Goal: Obtain resource: Download file/media

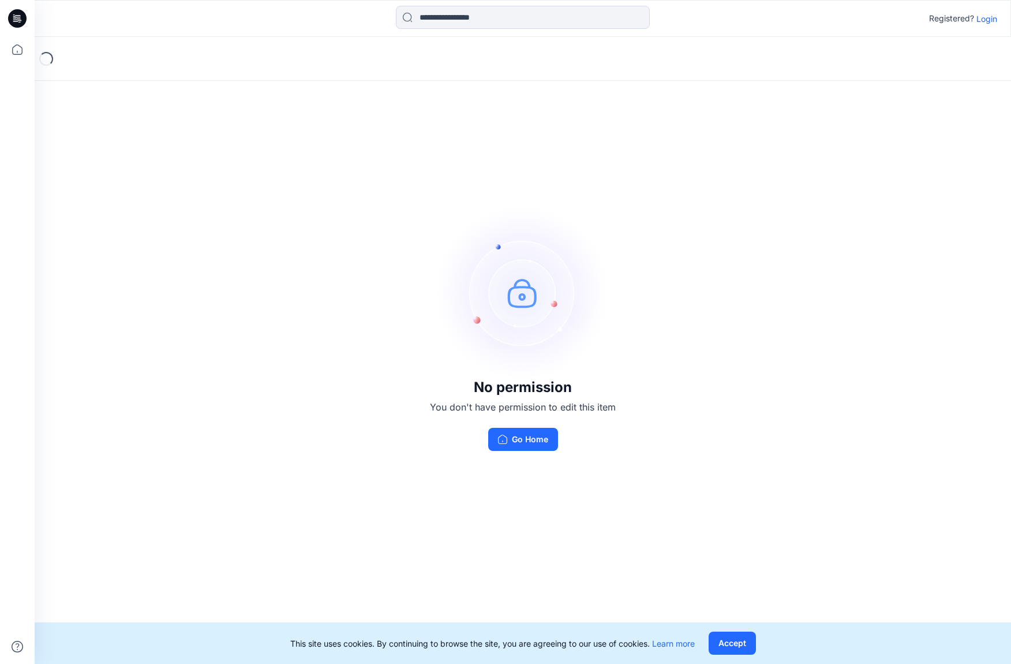
click at [849, 17] on p "Login" at bounding box center [987, 19] width 21 height 12
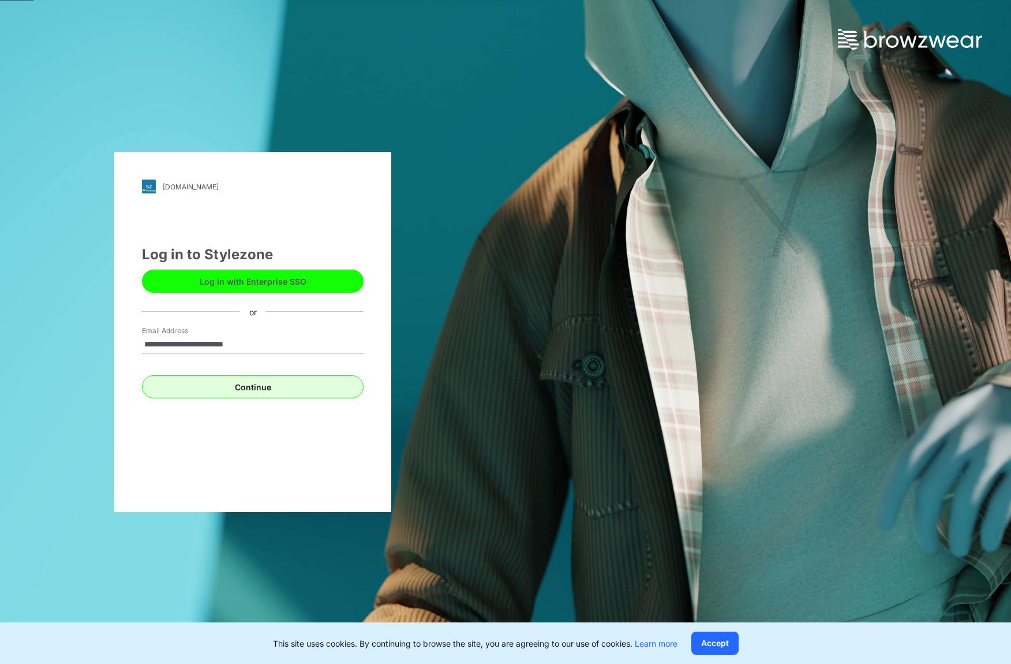
type input "**********"
click at [255, 386] on button "Continue" at bounding box center [253, 386] width 222 height 23
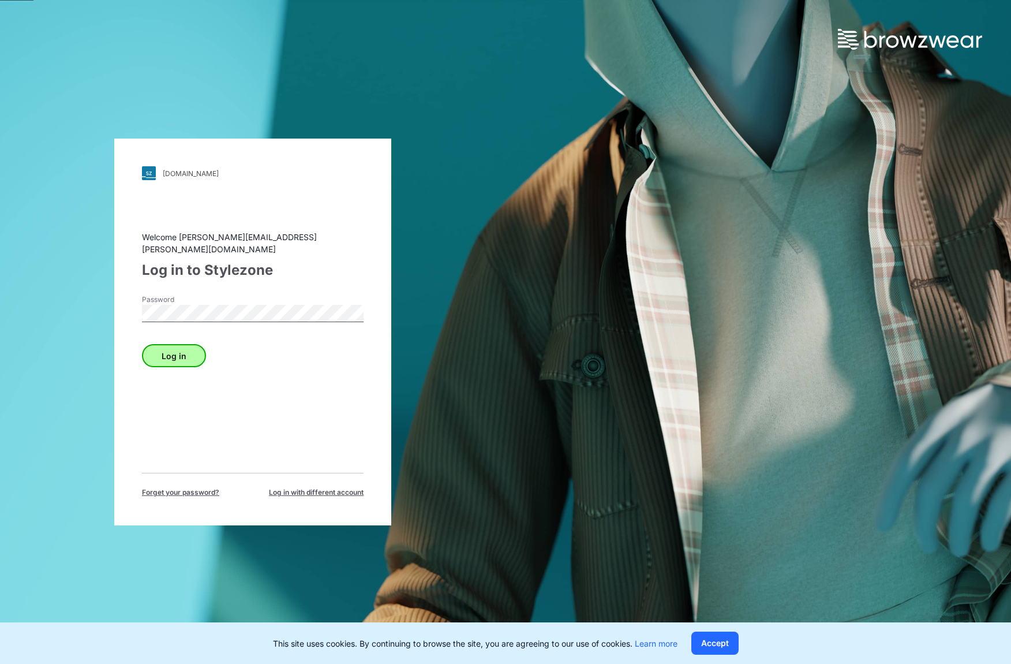
click at [175, 345] on button "Log in" at bounding box center [174, 355] width 64 height 23
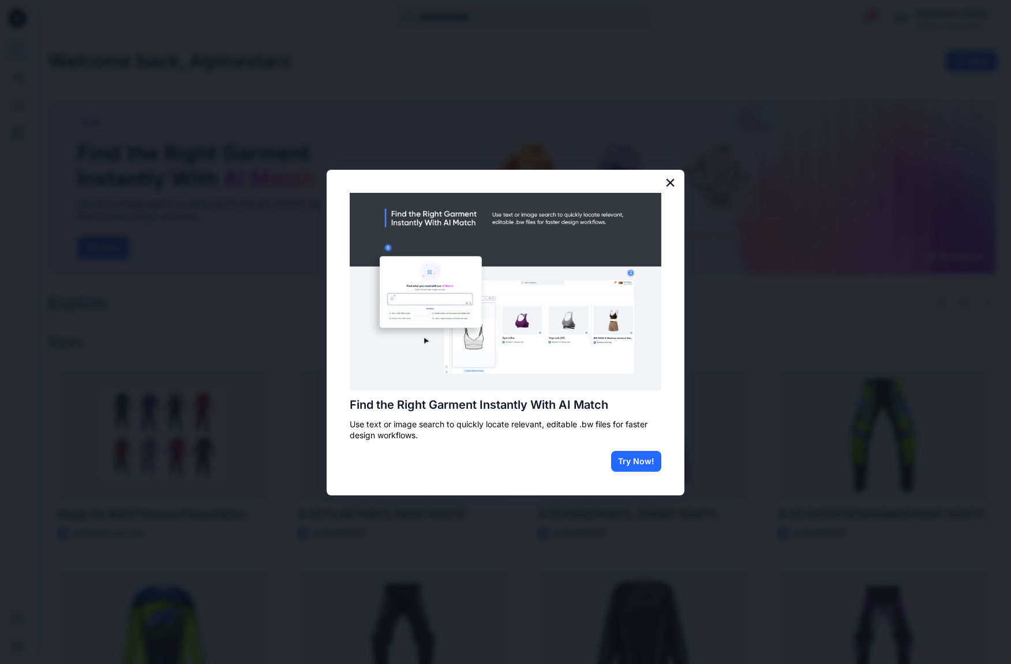
click at [671, 181] on button "×" at bounding box center [670, 182] width 11 height 18
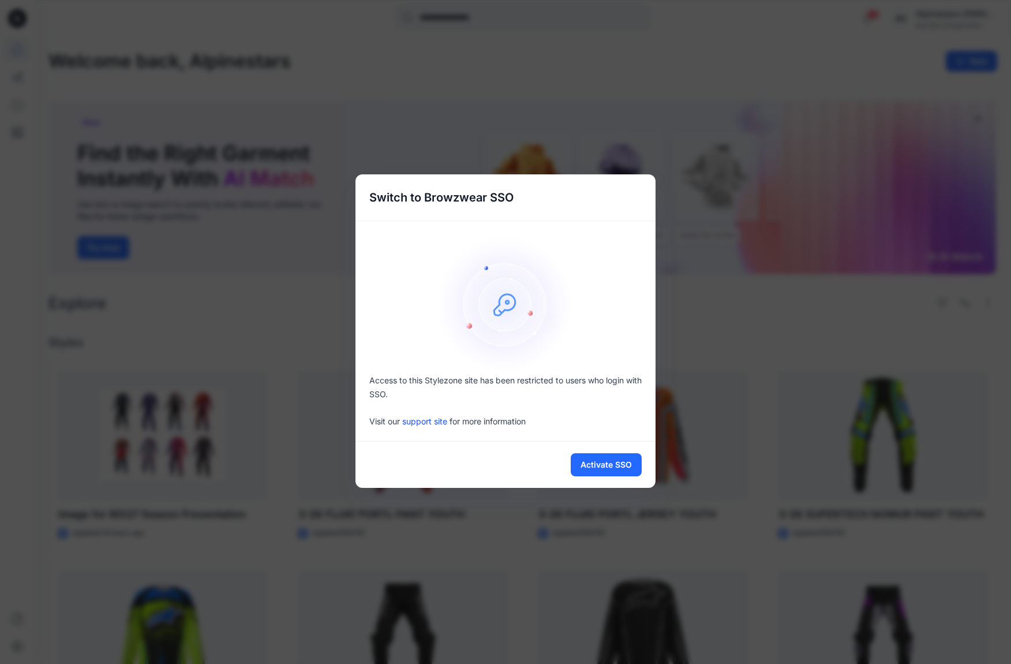
click at [610, 241] on div at bounding box center [506, 304] width 300 height 139
click at [598, 465] on button "Activate SSO" at bounding box center [606, 464] width 71 height 23
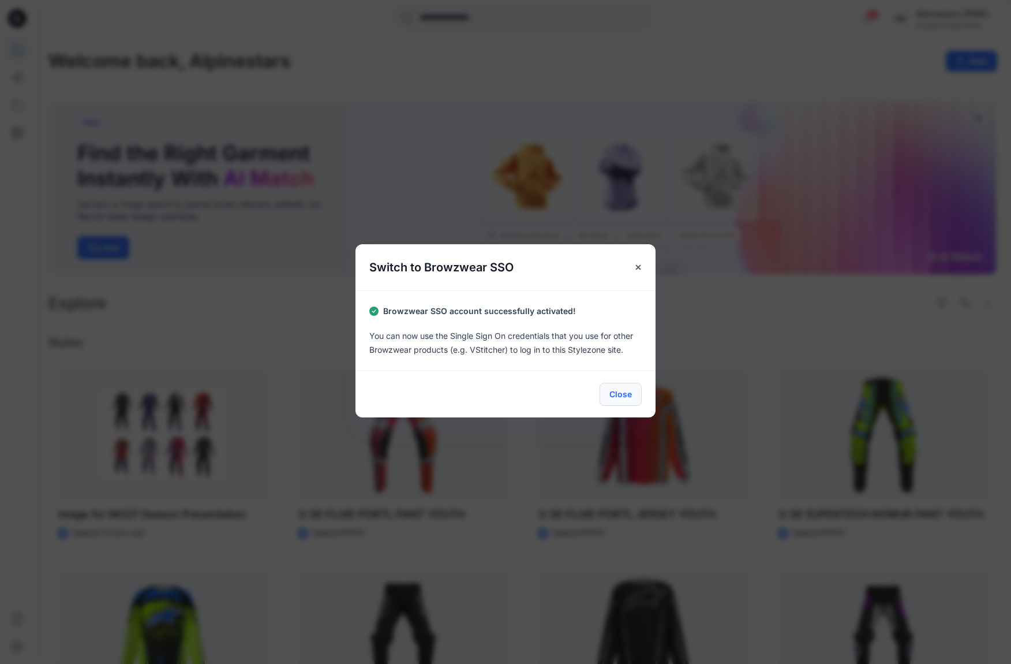
click at [613, 392] on button "Close" at bounding box center [621, 394] width 42 height 23
click at [637, 265] on icon "Close" at bounding box center [638, 267] width 5 height 5
click at [623, 392] on button "Close" at bounding box center [621, 394] width 42 height 23
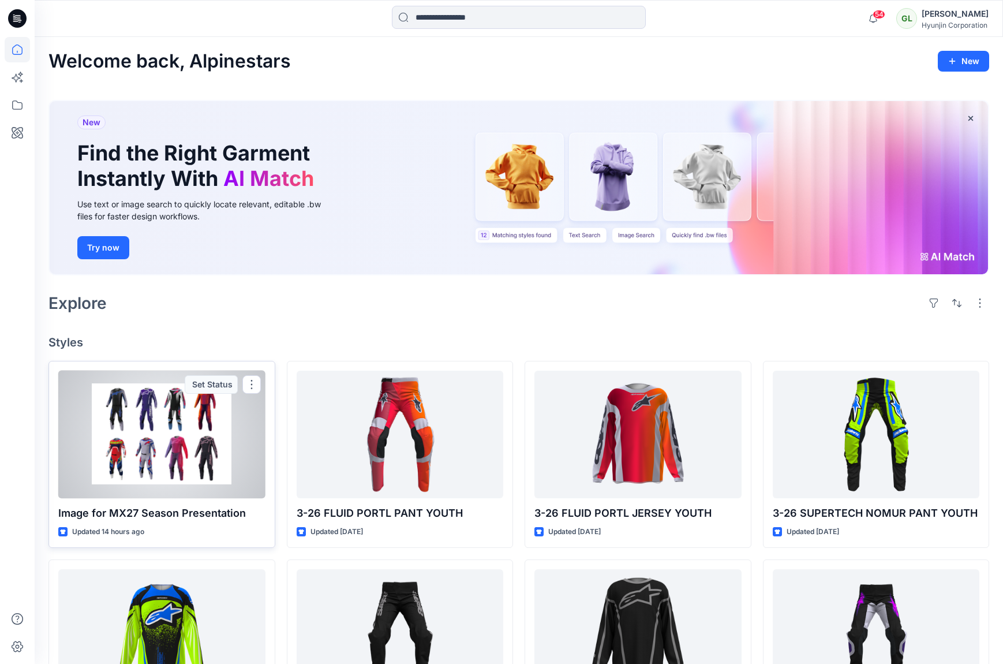
click at [173, 451] on div at bounding box center [161, 435] width 207 height 128
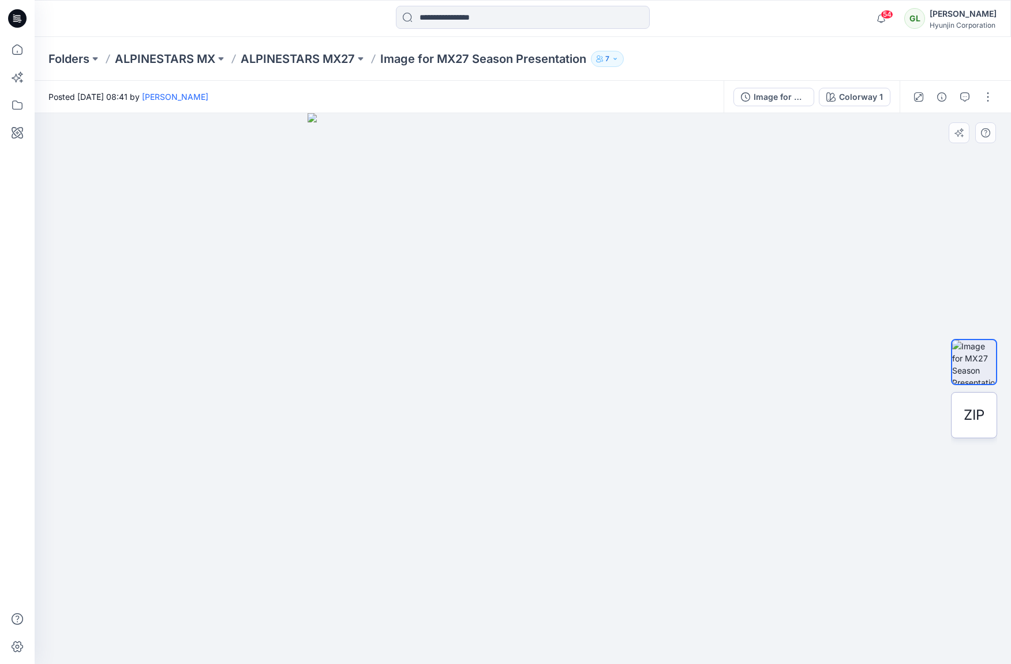
click at [849, 420] on span "ZIP" at bounding box center [974, 415] width 21 height 21
click at [849, 413] on span "ZIP" at bounding box center [974, 415] width 21 height 21
click at [849, 414] on span "ZIP" at bounding box center [974, 415] width 21 height 21
click at [849, 96] on button "button" at bounding box center [988, 97] width 18 height 18
click at [835, 364] on div at bounding box center [523, 388] width 977 height 551
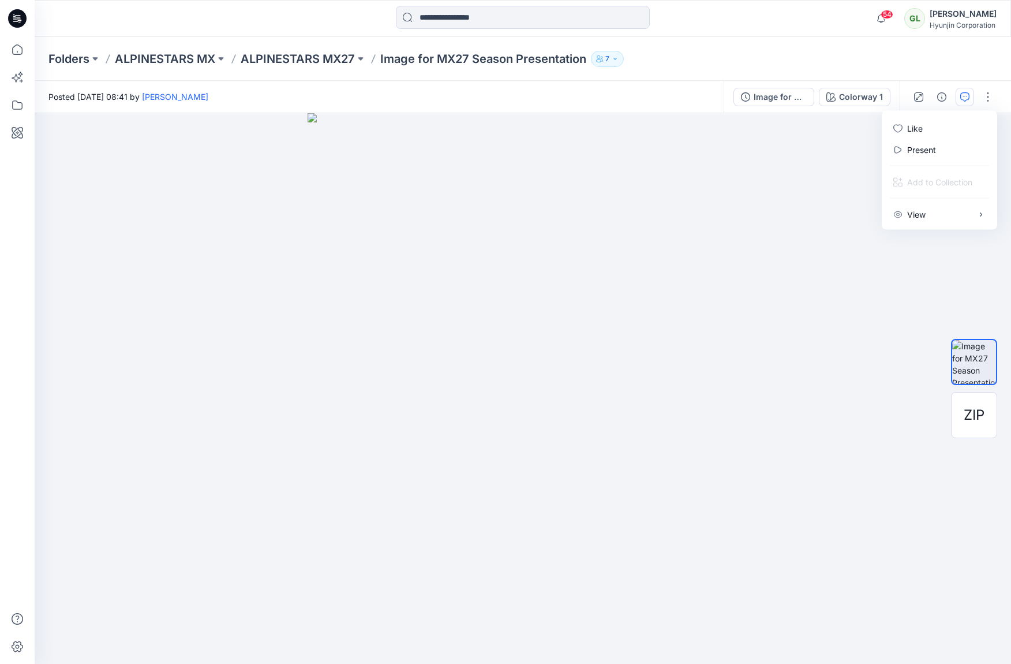
click at [849, 96] on icon "button" at bounding box center [964, 96] width 9 height 9
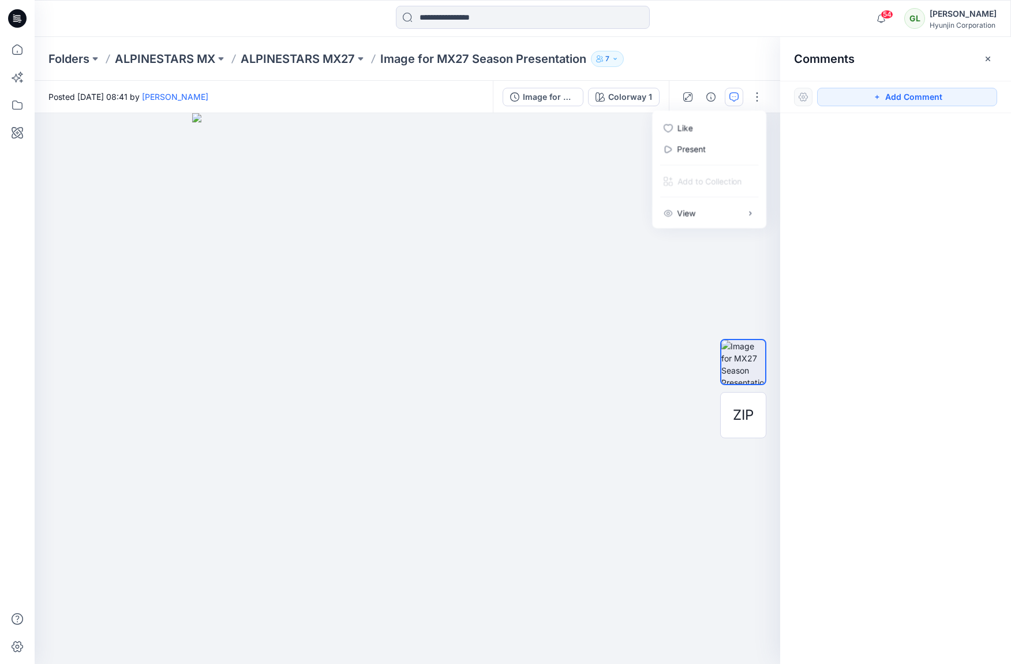
click at [849, 346] on div at bounding box center [895, 367] width 231 height 508
click at [746, 363] on img at bounding box center [743, 362] width 44 height 44
click at [747, 363] on img at bounding box center [743, 362] width 44 height 44
click at [745, 413] on span "ZIP" at bounding box center [743, 415] width 21 height 21
click at [743, 413] on span "ZIP" at bounding box center [743, 415] width 21 height 21
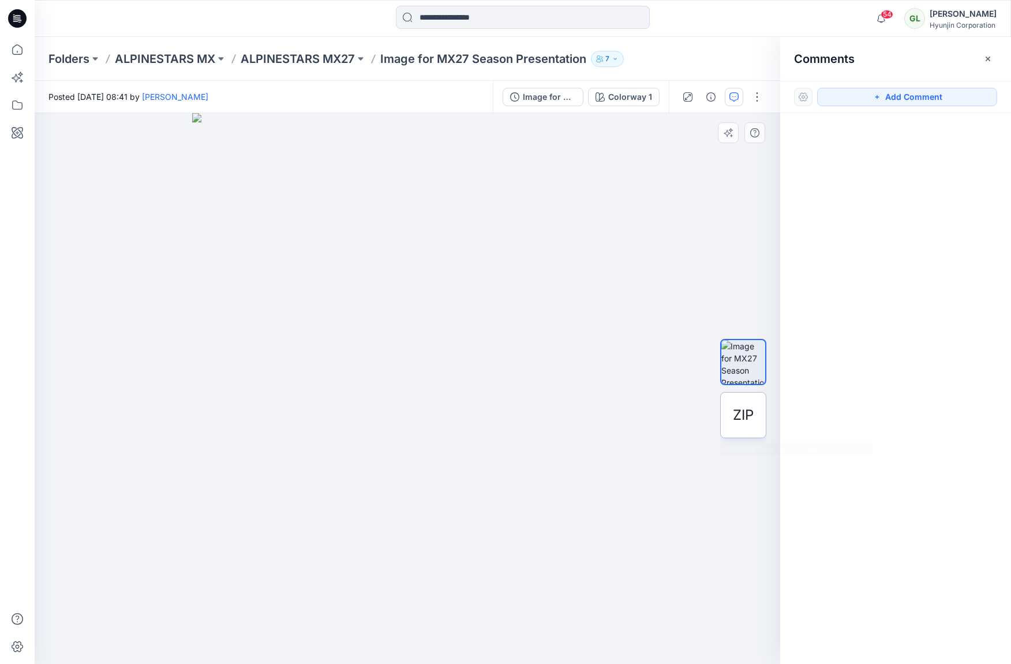
click at [743, 413] on span "ZIP" at bounding box center [743, 415] width 21 height 21
click at [849, 57] on icon "button" at bounding box center [987, 58] width 9 height 9
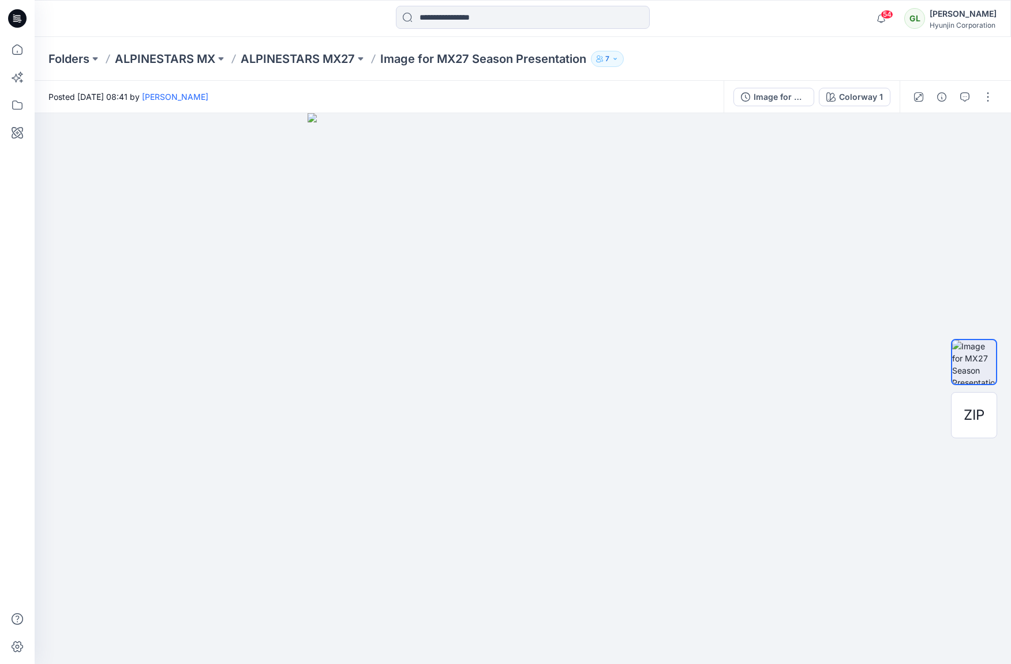
click at [849, 59] on div "Folders ALPINESTARS MX ALPINESTARS MX27 Image for MX27 Season Presentation 7" at bounding box center [523, 59] width 977 height 44
click at [18, 107] on icon at bounding box center [17, 104] width 25 height 25
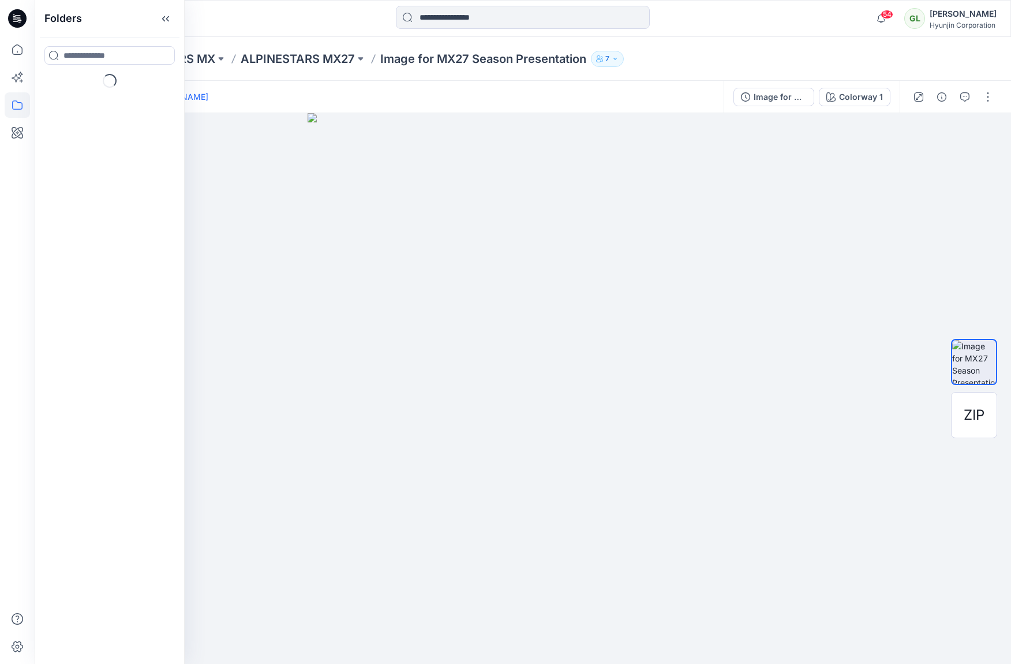
click at [18, 104] on icon at bounding box center [17, 104] width 25 height 25
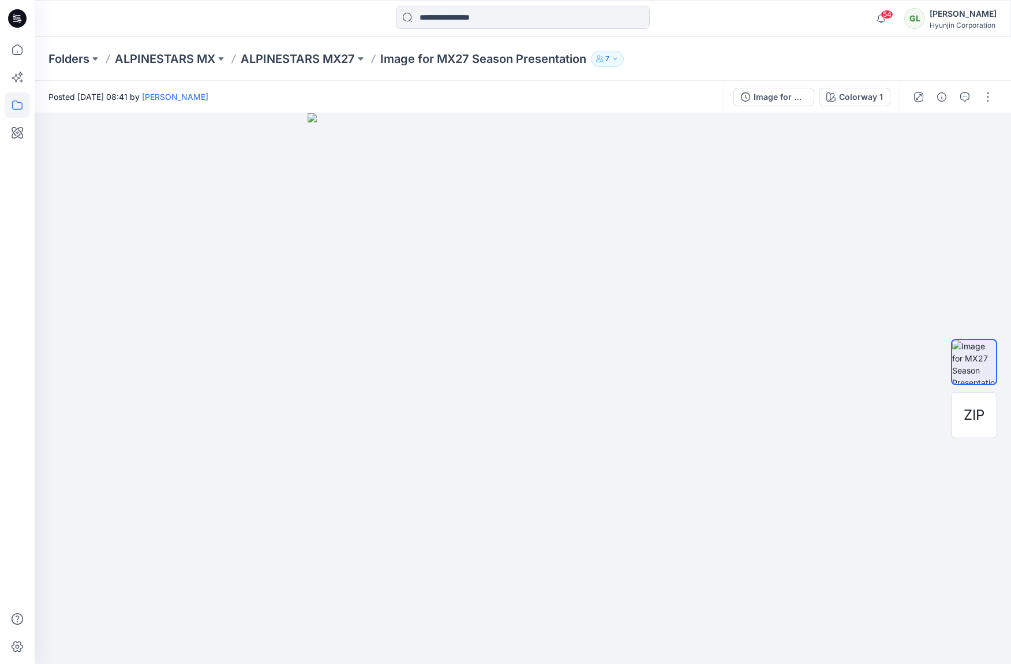
click at [18, 104] on icon at bounding box center [17, 104] width 25 height 25
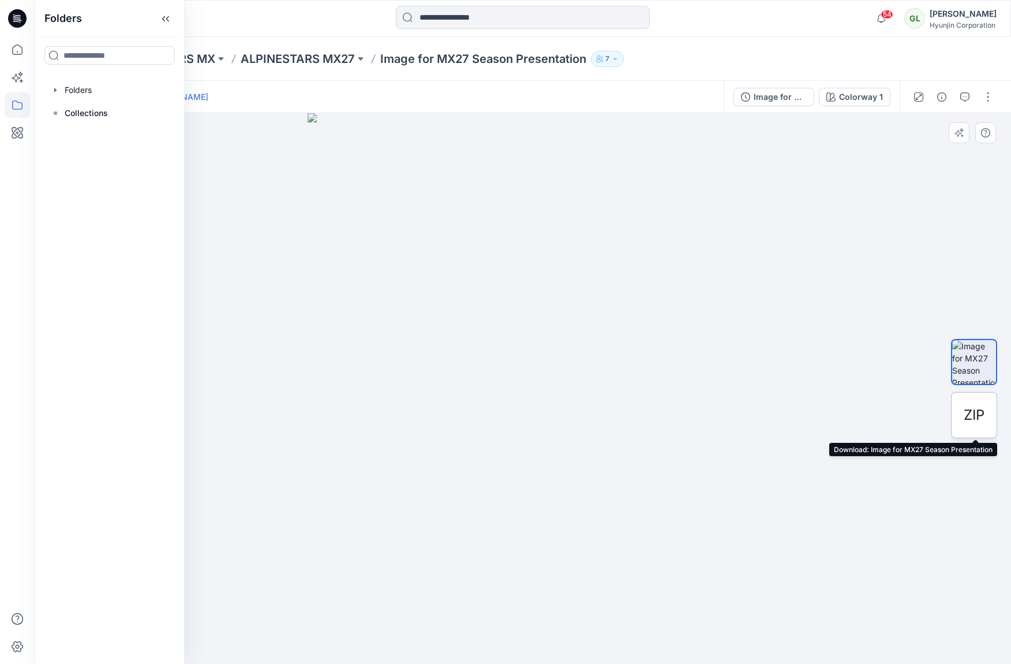
click at [849, 415] on span "ZIP" at bounding box center [974, 415] width 21 height 21
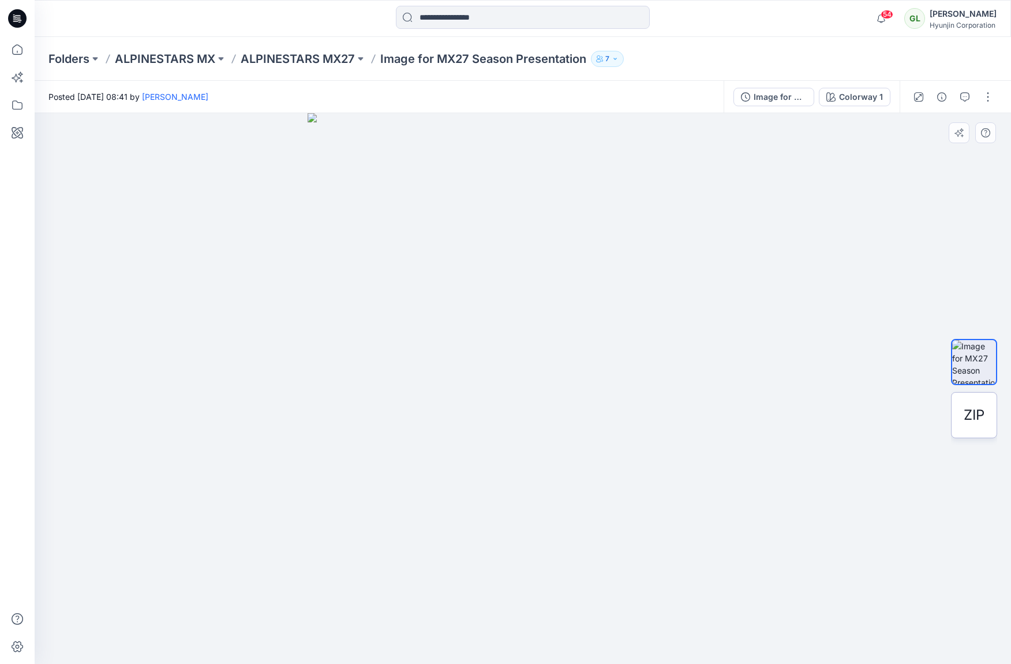
click at [849, 410] on span "ZIP" at bounding box center [974, 415] width 21 height 21
click at [849, 423] on span "ZIP" at bounding box center [974, 415] width 21 height 21
click at [439, 59] on p "Image for MX27 Season Presentation" at bounding box center [483, 59] width 206 height 16
click at [617, 60] on icon "button" at bounding box center [615, 58] width 7 height 7
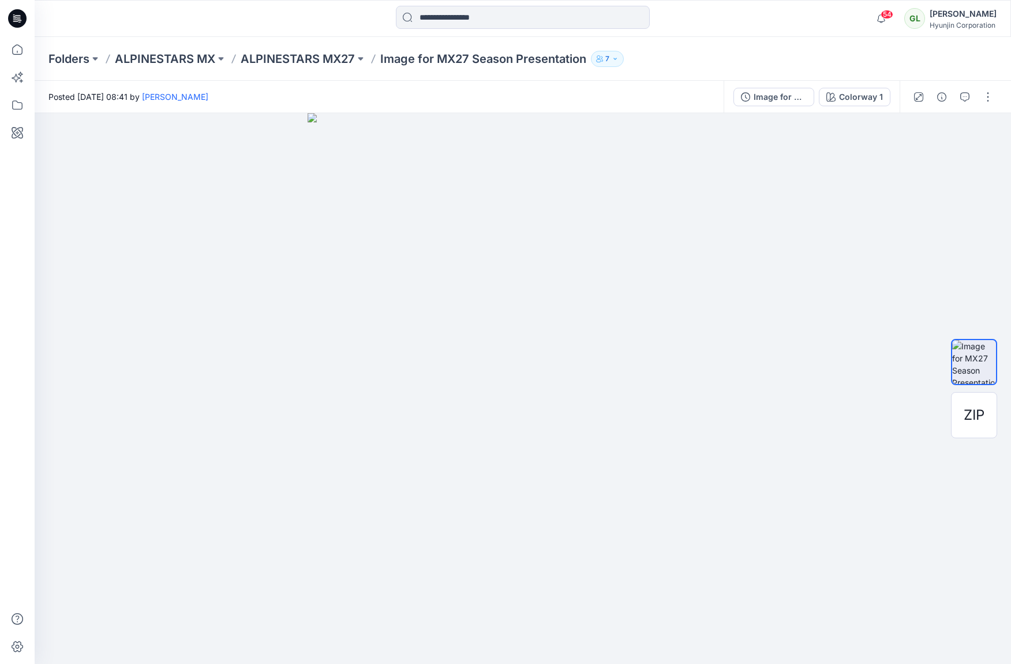
click at [619, 60] on icon "button" at bounding box center [615, 58] width 7 height 7
click at [773, 98] on div "Image for MX27 Season Presentation" at bounding box center [780, 97] width 53 height 13
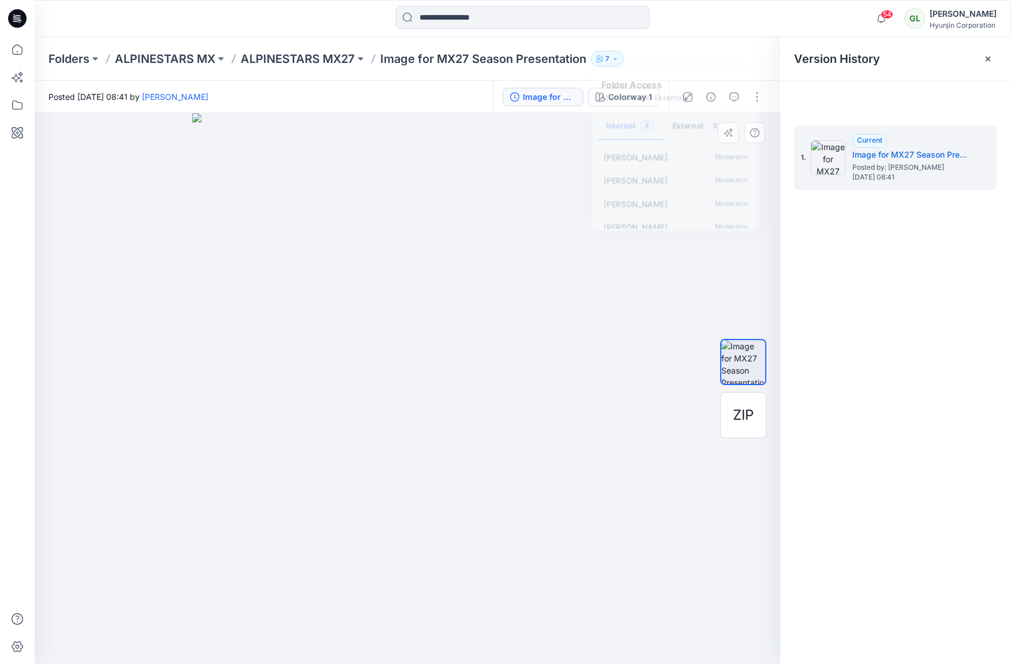
click at [152, 248] on div at bounding box center [408, 388] width 746 height 551
click at [849, 154] on h5 "Image for MX27 Season Presentation" at bounding box center [909, 155] width 115 height 14
click at [740, 410] on span "ZIP" at bounding box center [743, 415] width 21 height 21
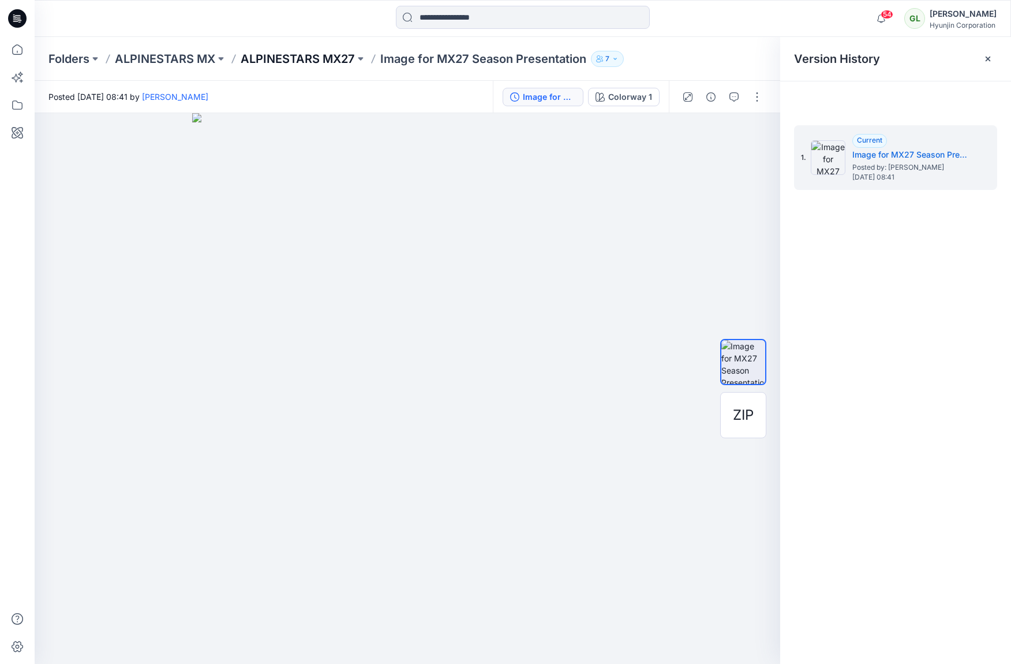
click at [265, 54] on p "ALPINESTARS MX27" at bounding box center [298, 59] width 114 height 16
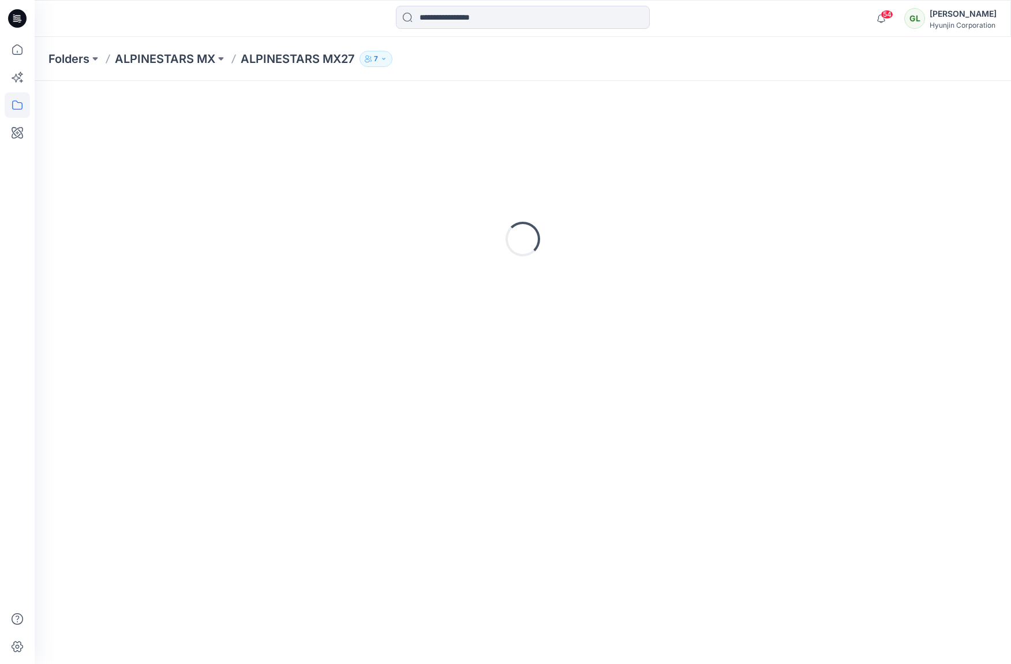
click at [281, 55] on p "ALPINESTARS MX27" at bounding box center [298, 59] width 114 height 16
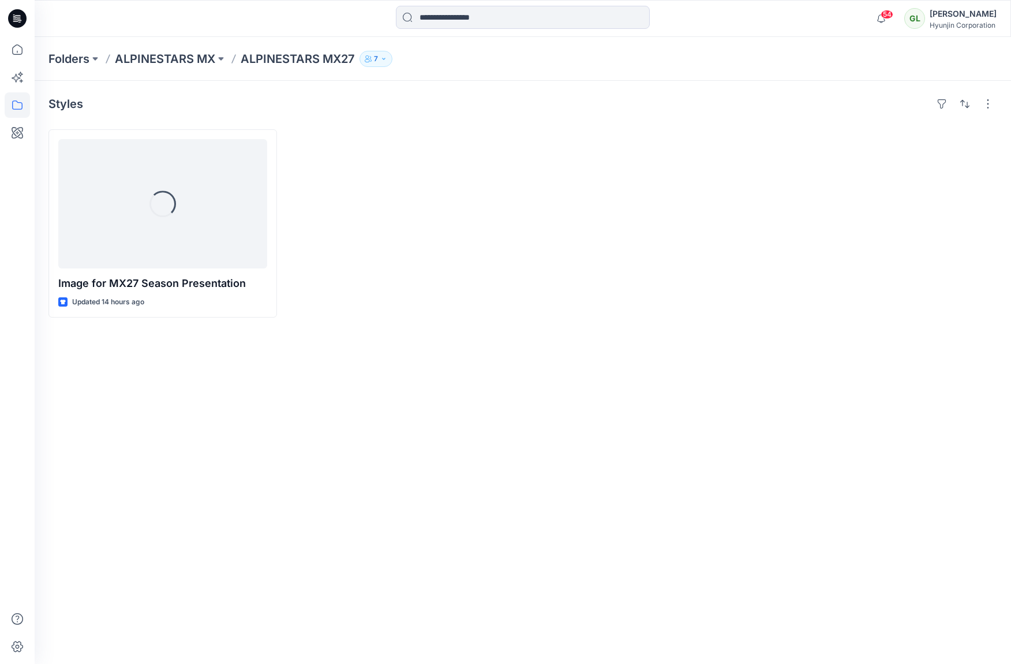
click at [361, 59] on button "7" at bounding box center [376, 59] width 33 height 16
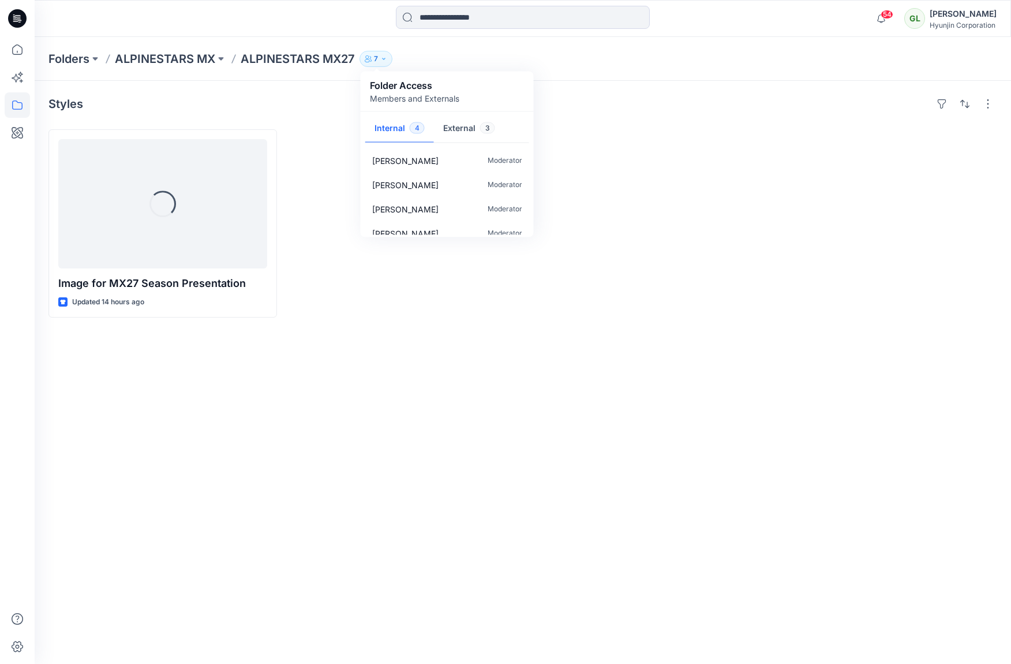
click at [361, 60] on button "7" at bounding box center [376, 59] width 33 height 16
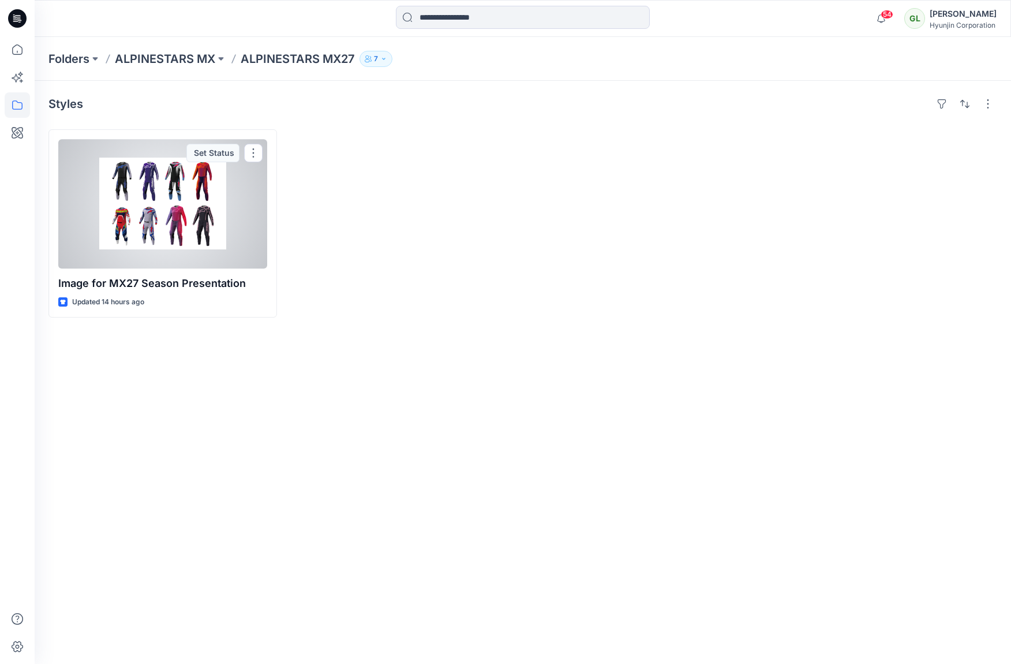
click at [147, 211] on div at bounding box center [162, 203] width 209 height 129
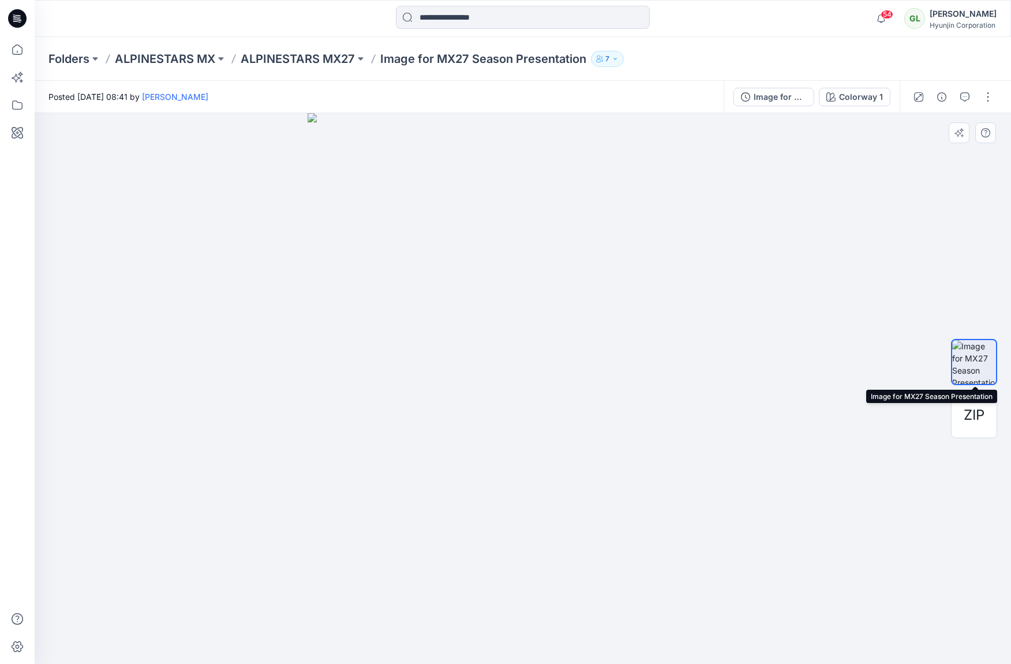
click at [849, 366] on img at bounding box center [974, 362] width 44 height 44
click at [849, 417] on span "ZIP" at bounding box center [974, 415] width 21 height 21
click at [849, 419] on span "ZIP" at bounding box center [974, 415] width 21 height 21
click at [849, 416] on span "ZIP" at bounding box center [974, 415] width 21 height 21
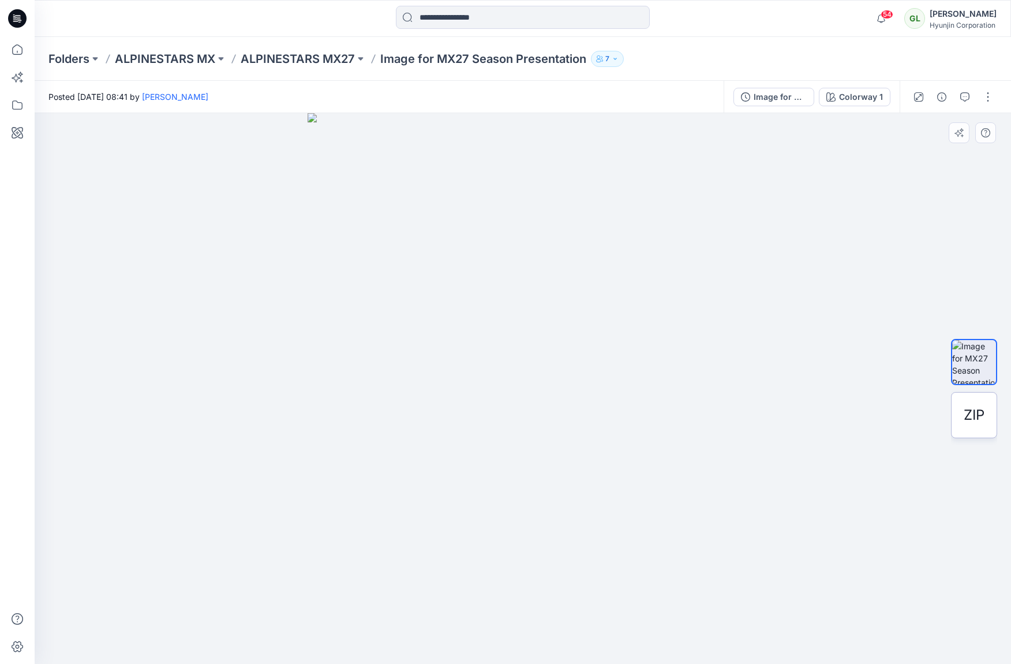
click at [849, 415] on span "ZIP" at bounding box center [974, 415] width 21 height 21
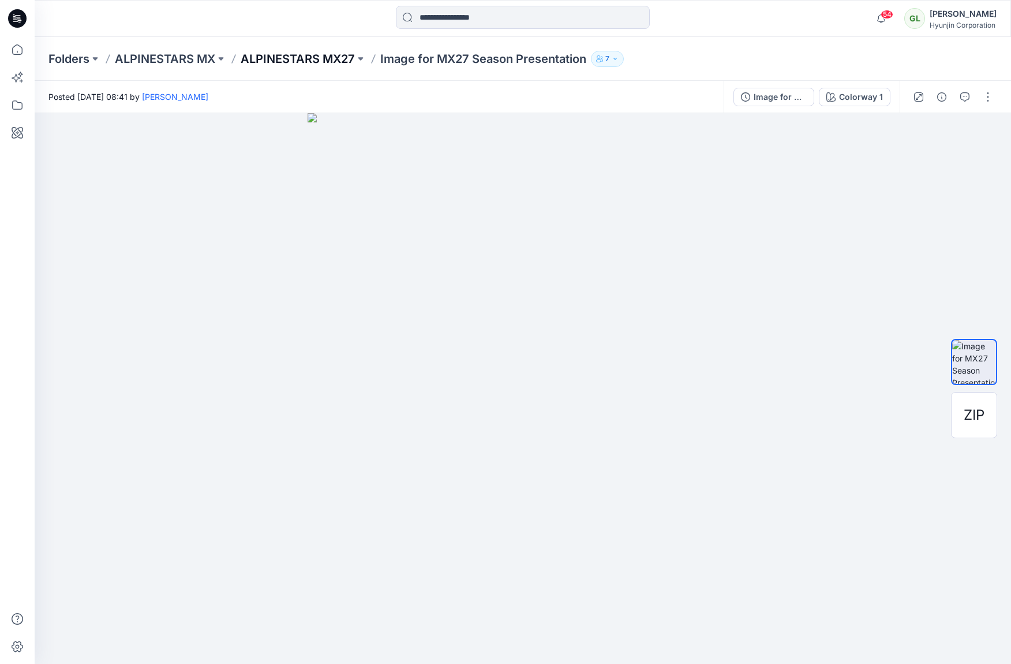
click at [287, 58] on p "ALPINESTARS MX27" at bounding box center [298, 59] width 114 height 16
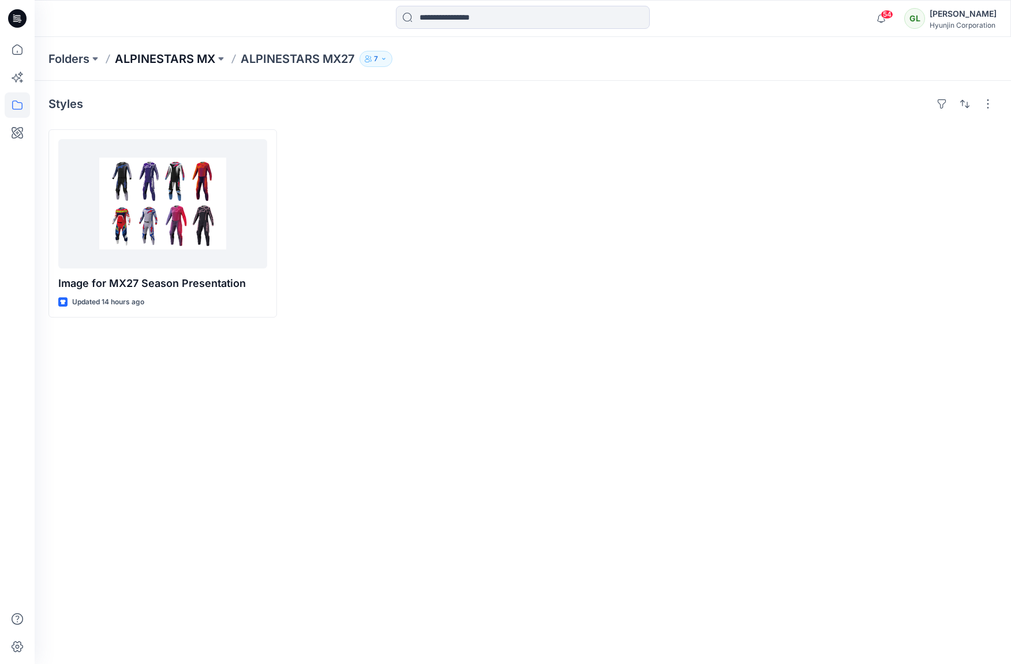
click at [176, 55] on p "ALPINESTARS MX" at bounding box center [165, 59] width 100 height 16
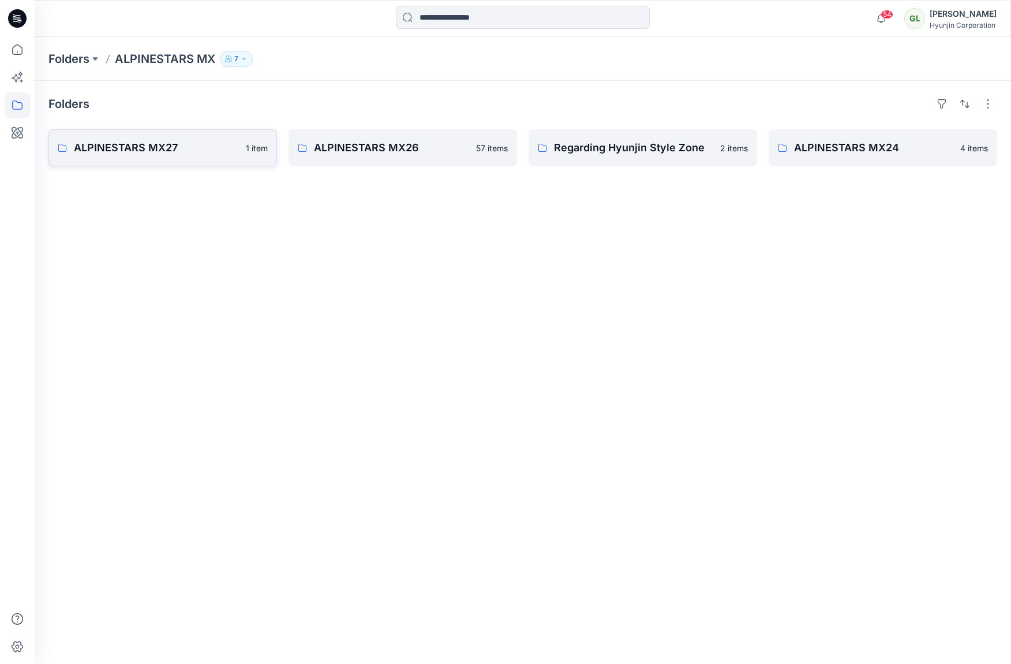
click at [134, 146] on p "ALPINESTARS MX27" at bounding box center [156, 148] width 165 height 16
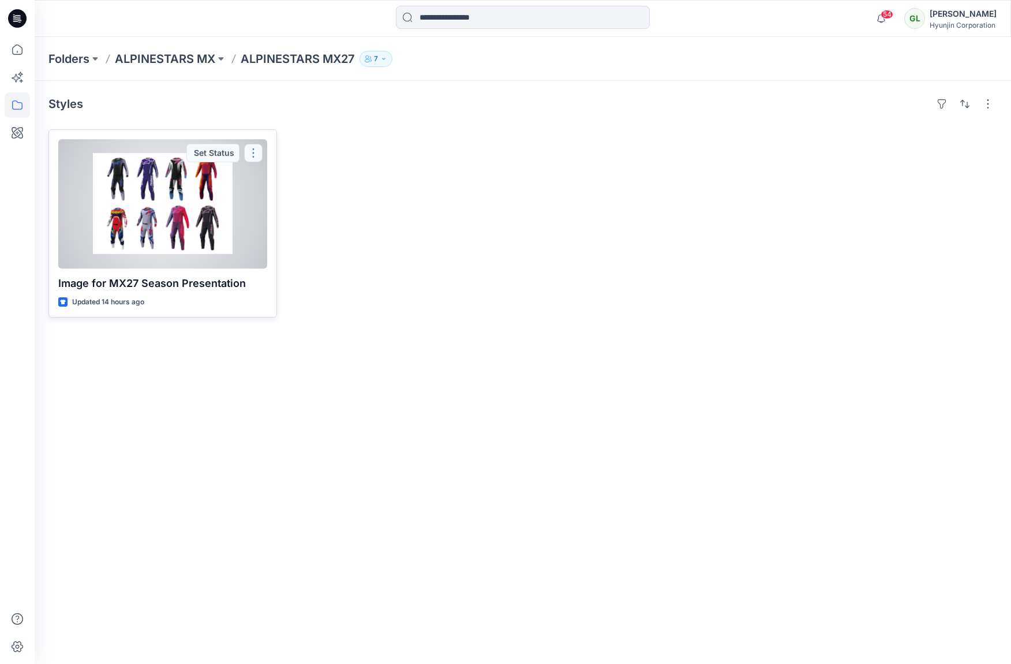
click at [256, 152] on button "button" at bounding box center [253, 153] width 18 height 18
click at [250, 152] on button "button" at bounding box center [253, 153] width 18 height 18
click at [142, 214] on div at bounding box center [162, 203] width 209 height 129
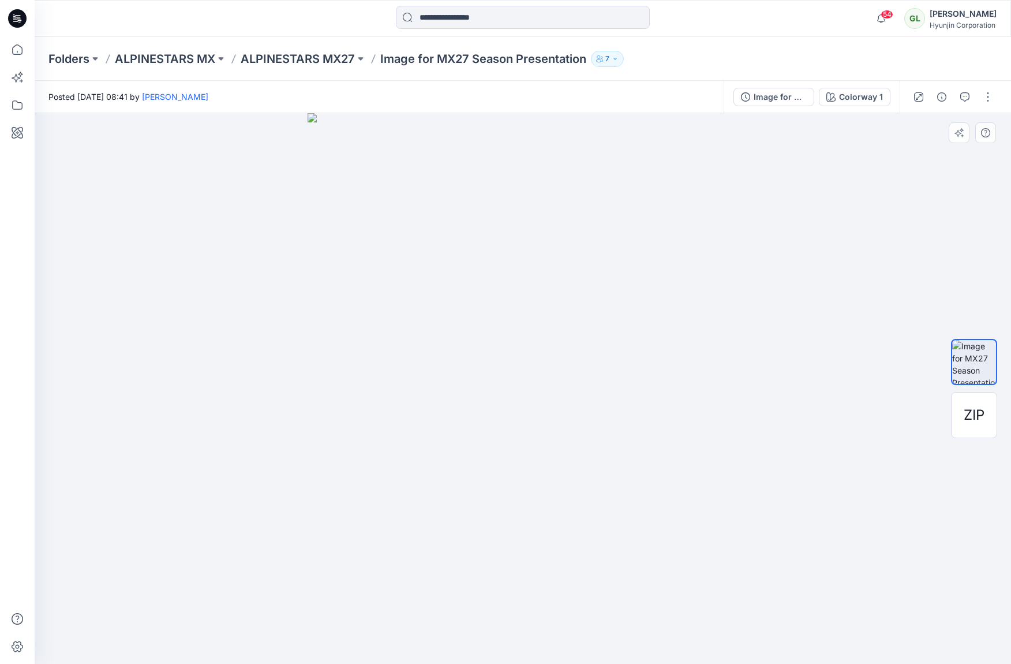
click at [418, 275] on img at bounding box center [523, 388] width 431 height 551
click at [766, 96] on div "Image for MX27 Season Presentation" at bounding box center [780, 97] width 53 height 13
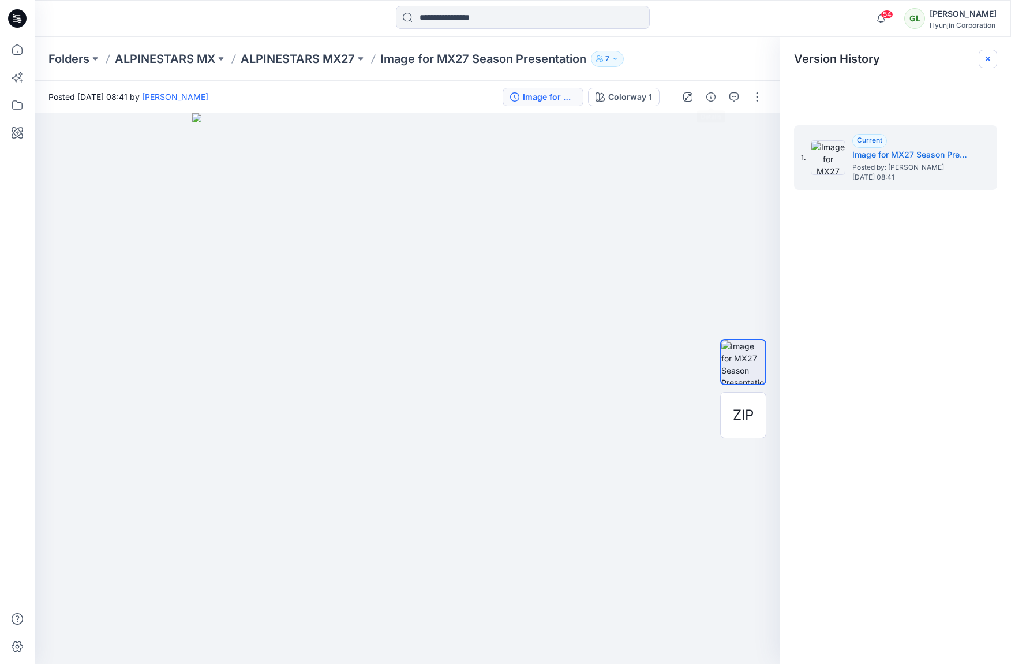
click at [849, 55] on icon at bounding box center [987, 58] width 9 height 9
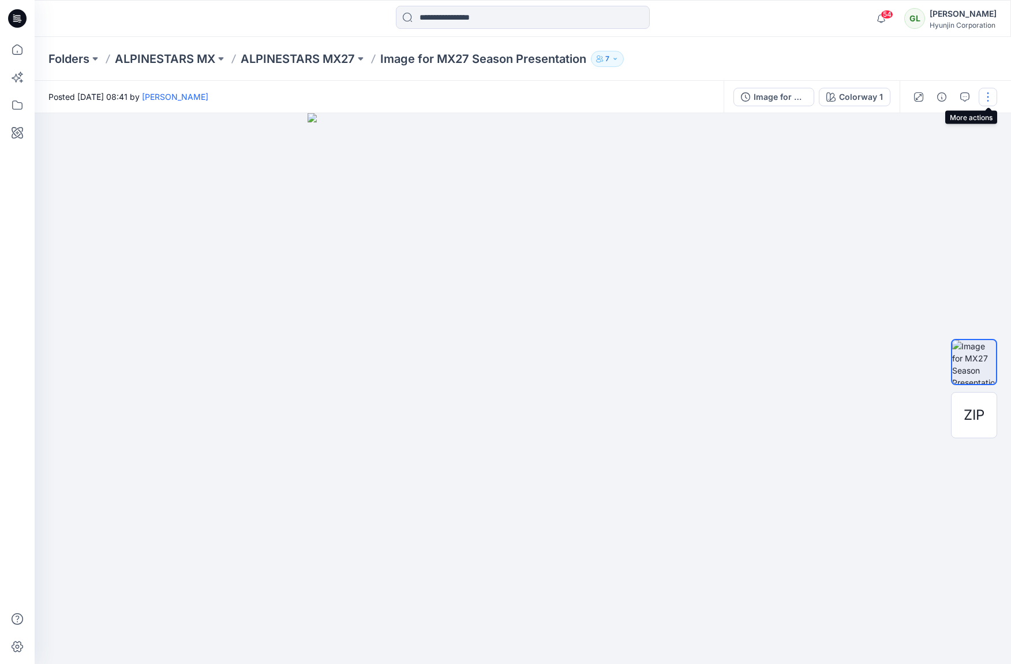
click at [849, 96] on button "button" at bounding box center [988, 97] width 18 height 18
click at [849, 211] on icon "button" at bounding box center [981, 214] width 9 height 9
click at [849, 213] on p "View" at bounding box center [916, 214] width 18 height 12
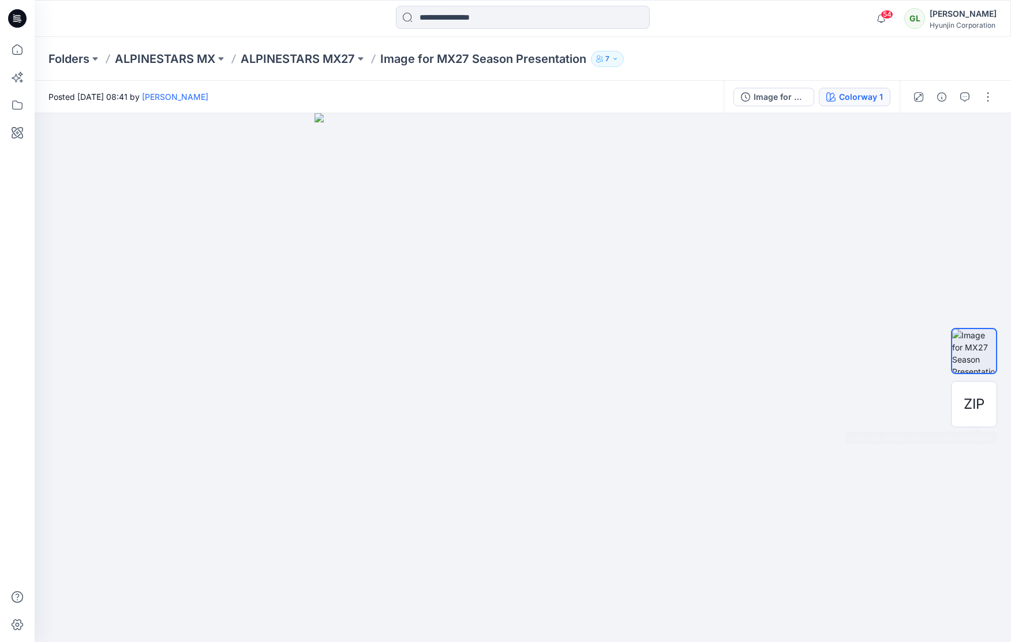
click at [857, 98] on div "Colorway 1" at bounding box center [861, 97] width 44 height 13
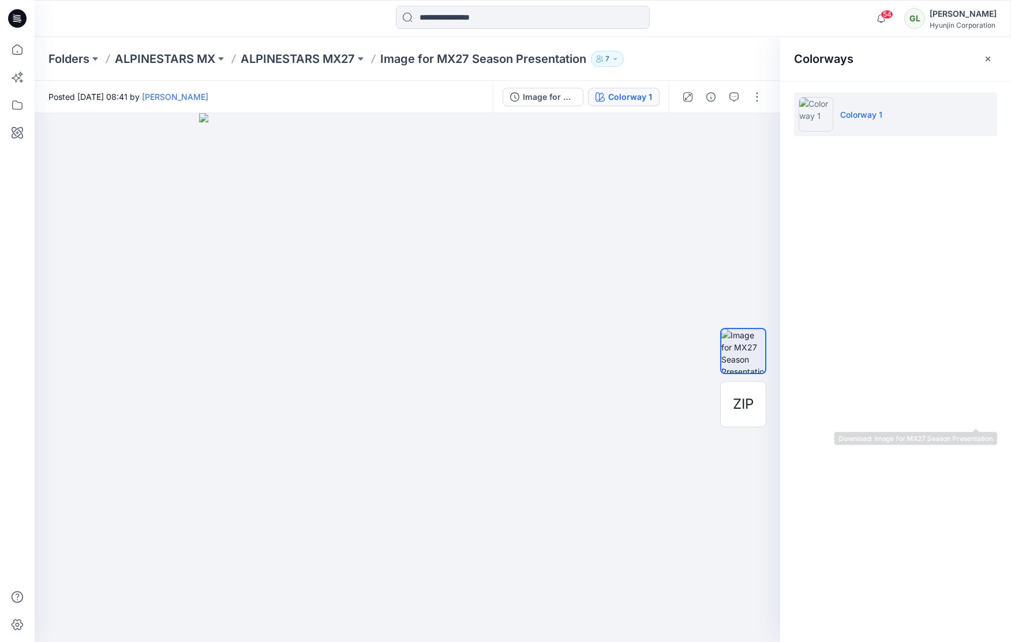
click at [859, 97] on li "Colorway 1" at bounding box center [895, 114] width 203 height 44
click at [859, 96] on li "Colorway 1" at bounding box center [895, 114] width 203 height 44
click at [860, 96] on li "Colorway 1" at bounding box center [895, 114] width 203 height 44
click at [822, 115] on img at bounding box center [816, 114] width 35 height 35
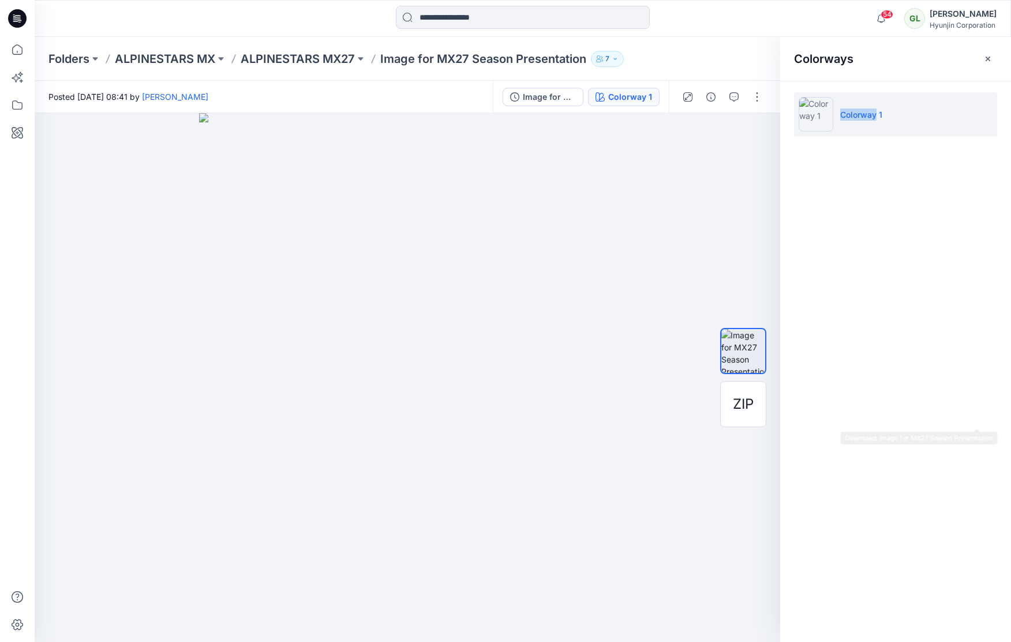
click at [857, 114] on p "Colorway 1" at bounding box center [861, 115] width 42 height 12
click at [747, 401] on span "ZIP" at bounding box center [743, 404] width 21 height 21
click at [743, 404] on span "ZIP" at bounding box center [743, 404] width 21 height 21
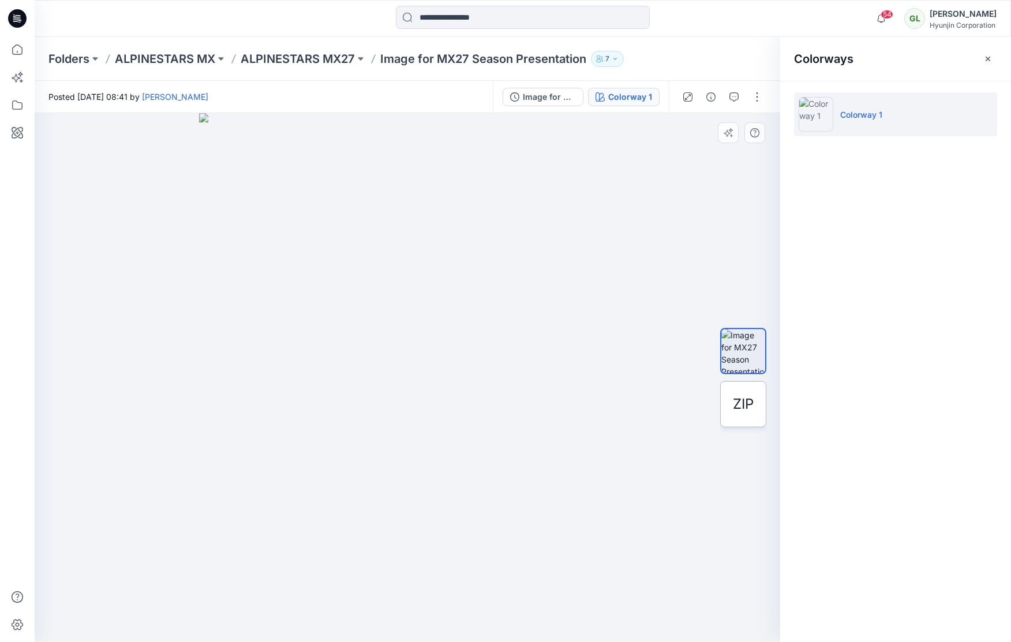
click at [743, 404] on span "ZIP" at bounding box center [743, 404] width 21 height 21
click at [746, 407] on span "ZIP" at bounding box center [743, 404] width 21 height 21
click at [740, 406] on span "ZIP" at bounding box center [743, 404] width 21 height 21
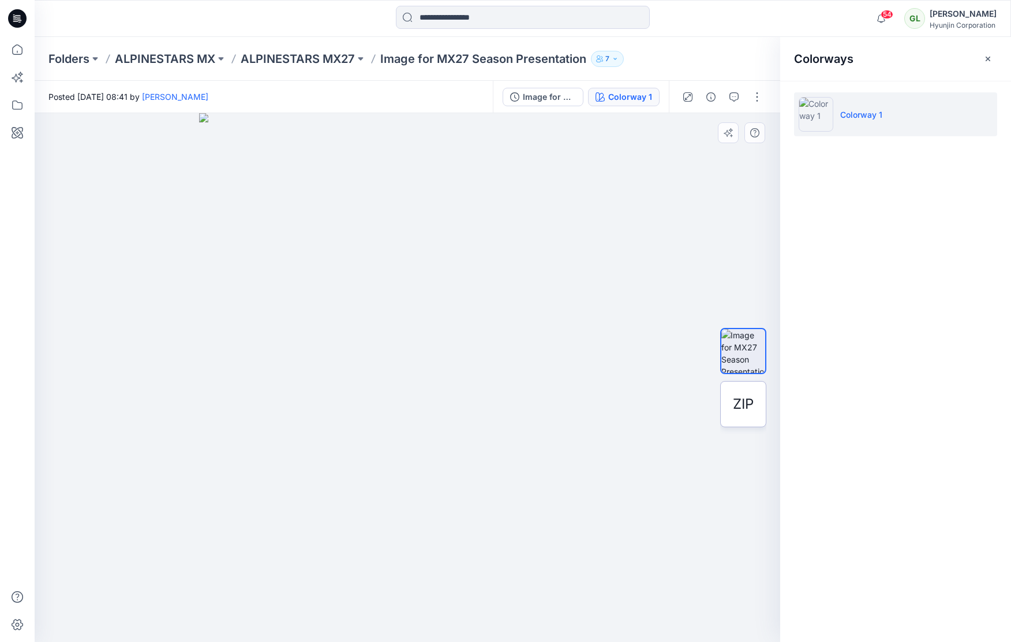
click at [749, 409] on span "ZIP" at bounding box center [743, 404] width 21 height 21
click at [749, 405] on span "ZIP" at bounding box center [743, 404] width 21 height 21
click at [758, 96] on button "button" at bounding box center [757, 97] width 18 height 18
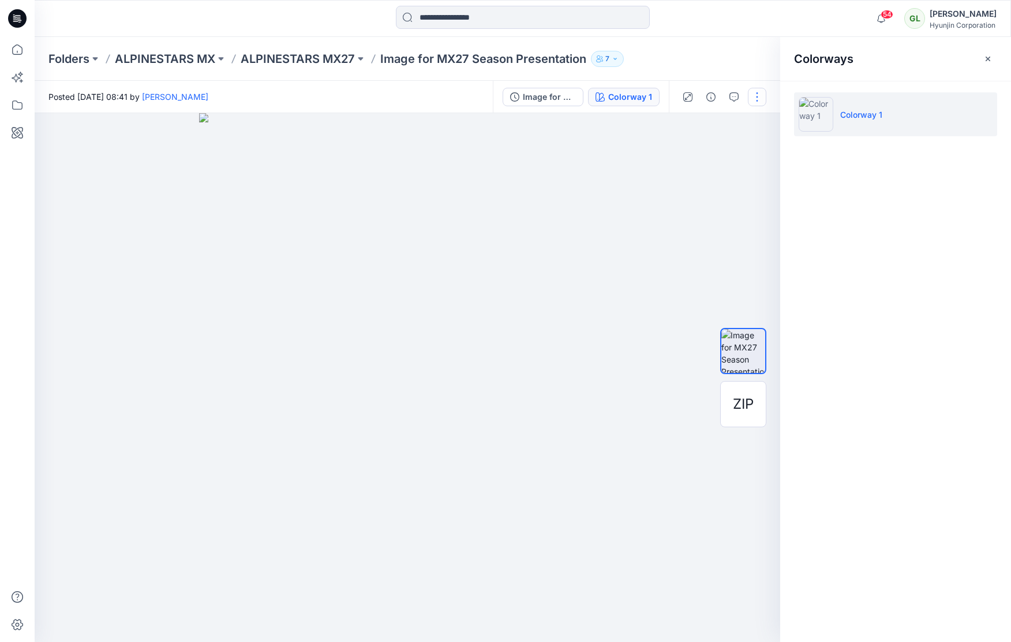
click at [758, 96] on button "button" at bounding box center [757, 97] width 18 height 18
click at [762, 96] on button "button" at bounding box center [757, 97] width 18 height 18
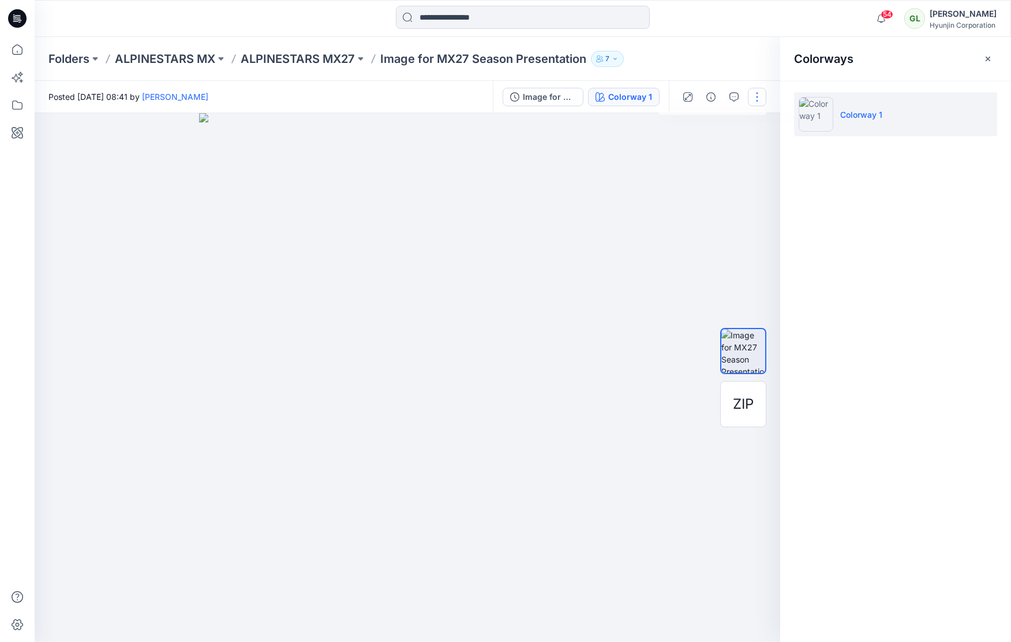
click at [762, 96] on button "button" at bounding box center [757, 97] width 18 height 18
click at [756, 94] on button "button" at bounding box center [757, 97] width 18 height 18
click at [616, 58] on icon "button" at bounding box center [615, 59] width 3 height 2
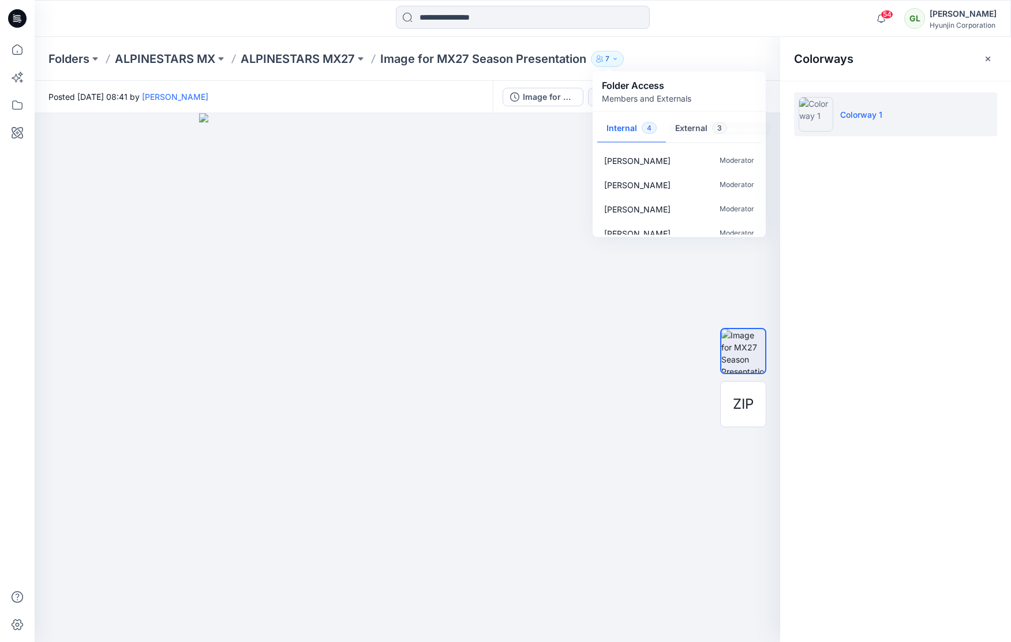
click at [689, 126] on button "External 3" at bounding box center [701, 128] width 70 height 29
click at [626, 129] on button "Internal 4" at bounding box center [631, 128] width 69 height 29
click at [706, 44] on div "Folders ALPINESTARS MX ALPINESTARS MX27 Image for MX27 Season Presentation 7 Fo…" at bounding box center [523, 59] width 977 height 44
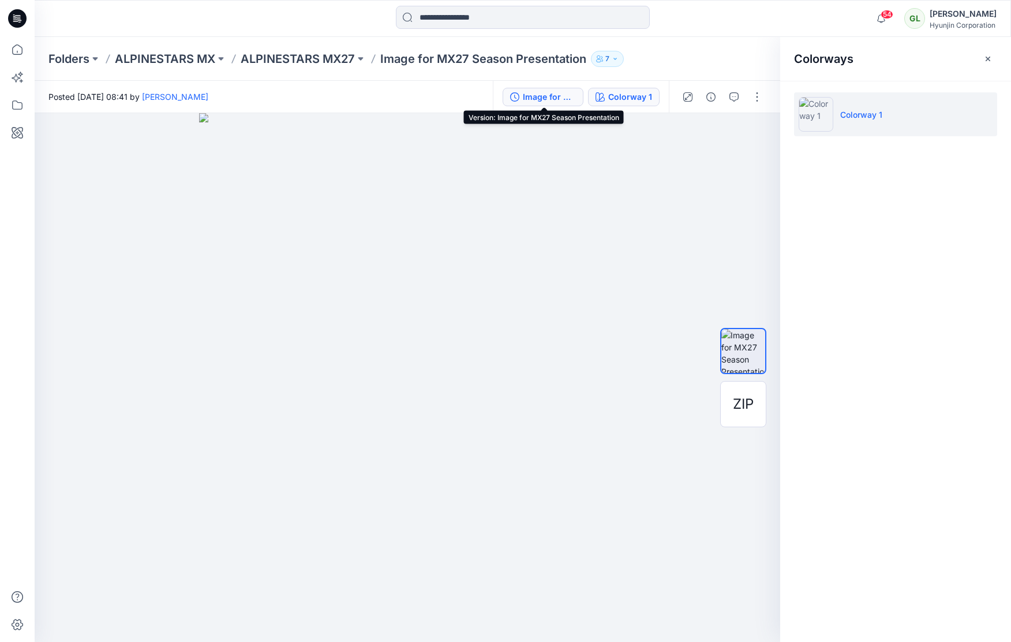
click at [559, 96] on div "Image for MX27 Season Presentation" at bounding box center [549, 97] width 53 height 13
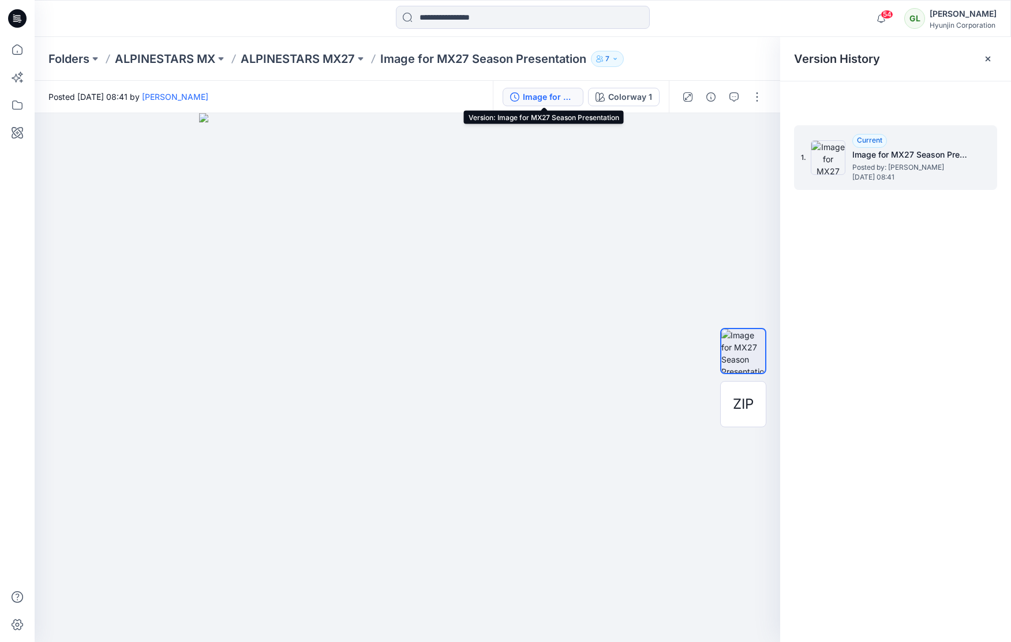
click at [881, 164] on span "Posted by: [PERSON_NAME]" at bounding box center [909, 168] width 115 height 12
click at [876, 156] on h5 "Image for MX27 Season Presentation" at bounding box center [909, 155] width 115 height 14
click at [877, 156] on h5 "Image for MX27 Season Presentation" at bounding box center [909, 155] width 115 height 14
click at [904, 151] on h5 "Image for MX27 Season Presentation" at bounding box center [909, 155] width 115 height 14
click at [743, 403] on span "ZIP" at bounding box center [743, 404] width 21 height 21
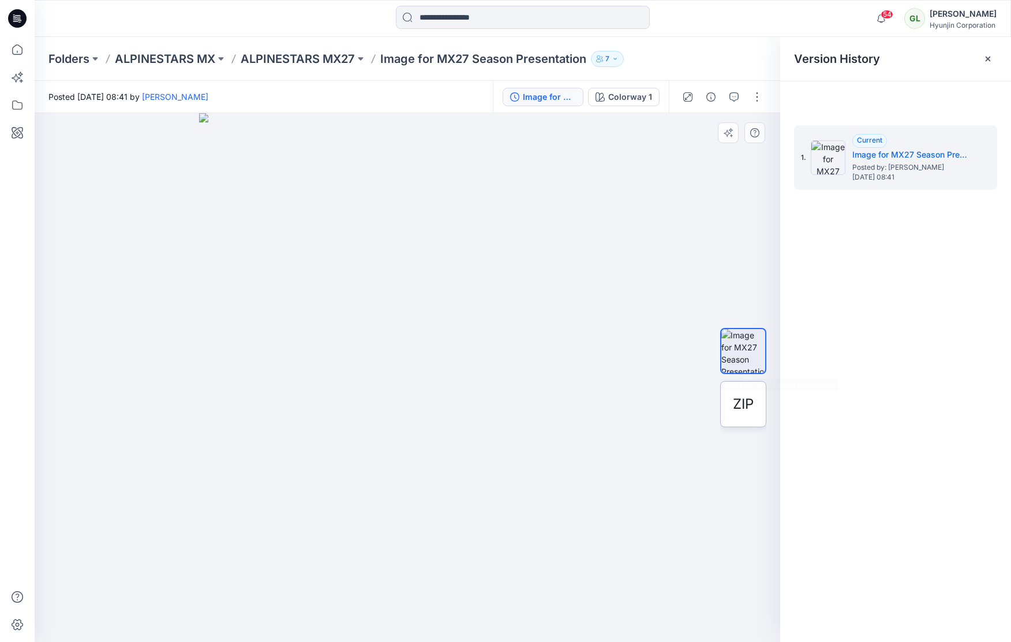
click at [743, 403] on span "ZIP" at bounding box center [743, 404] width 21 height 21
click at [741, 406] on span "ZIP" at bounding box center [743, 404] width 21 height 21
click at [741, 405] on span "ZIP" at bounding box center [743, 404] width 21 height 21
click at [742, 403] on span "ZIP" at bounding box center [743, 404] width 21 height 21
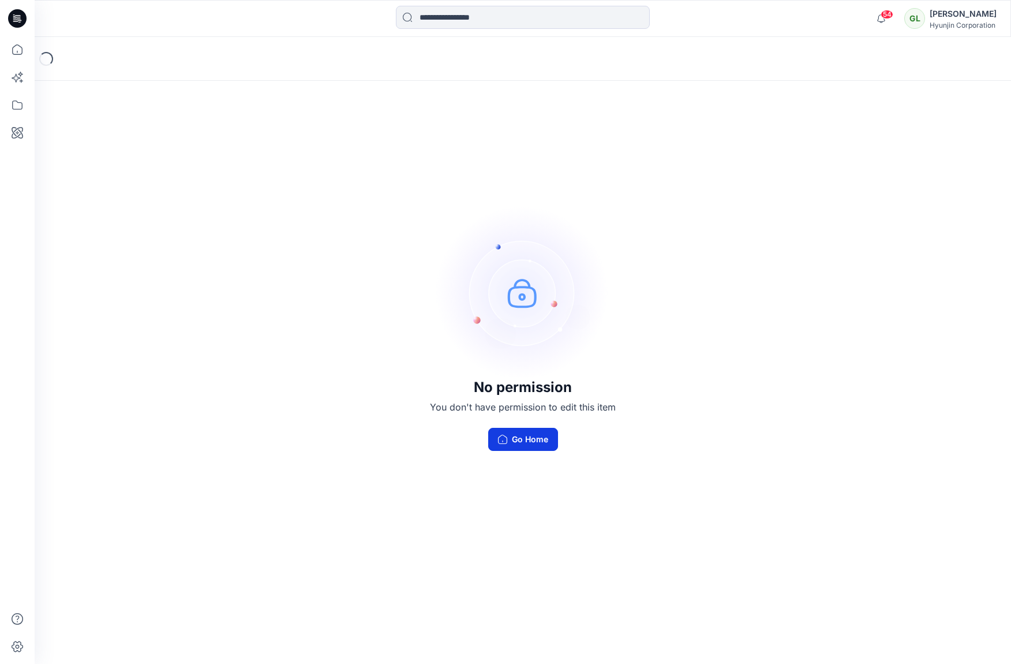
click at [533, 437] on button "Go Home" at bounding box center [523, 439] width 70 height 23
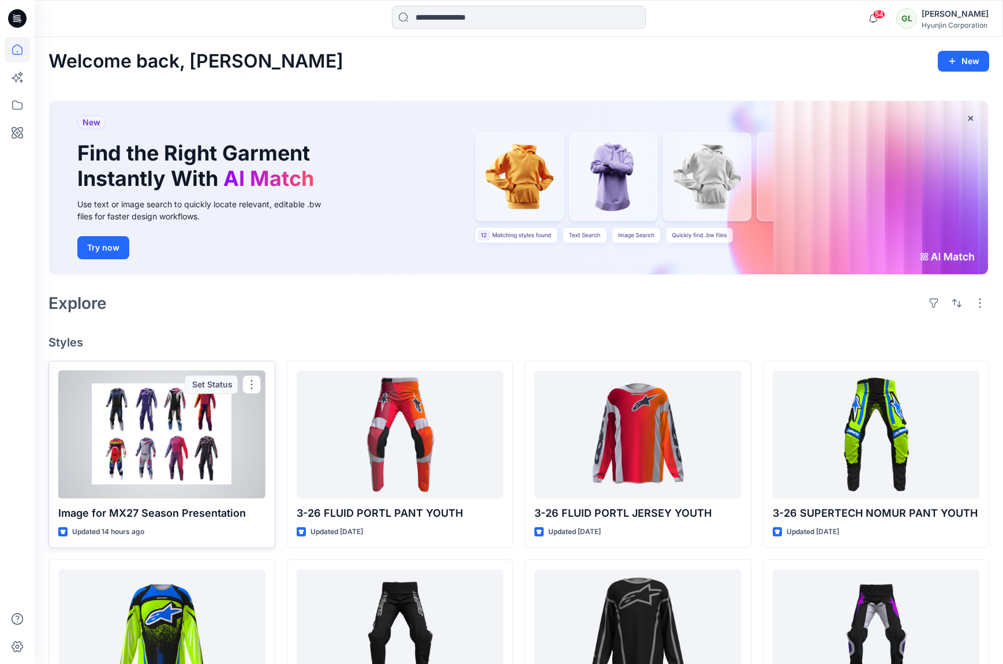
click at [173, 439] on div at bounding box center [161, 435] width 207 height 128
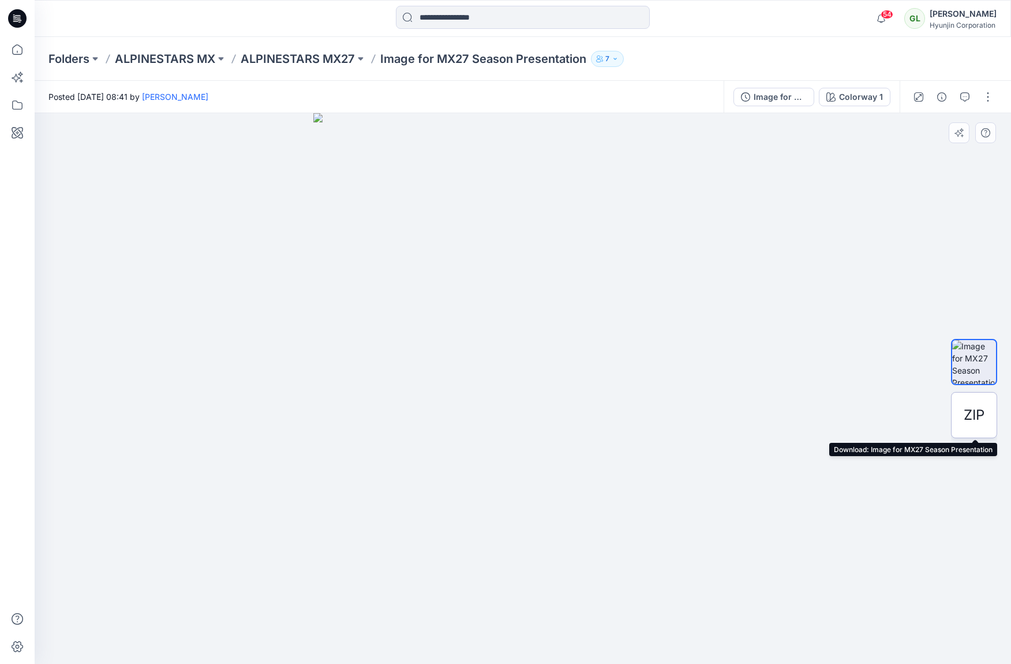
click at [975, 413] on span "ZIP" at bounding box center [974, 415] width 21 height 21
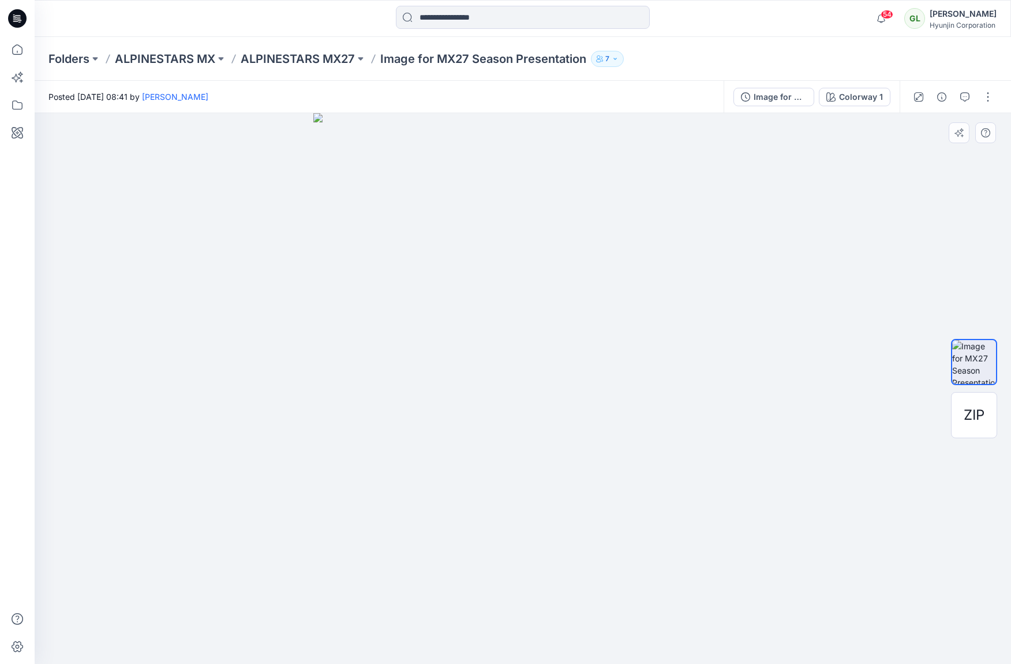
click at [971, 357] on img at bounding box center [974, 362] width 44 height 44
click at [982, 416] on span "ZIP" at bounding box center [974, 415] width 21 height 21
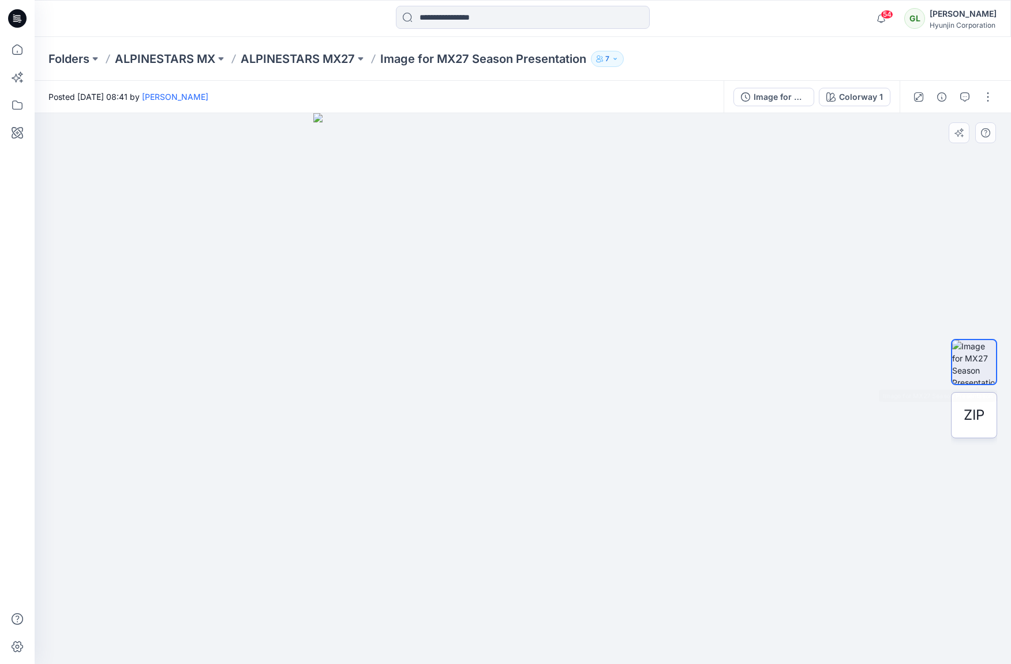
click at [980, 416] on span "ZIP" at bounding box center [974, 415] width 21 height 21
click at [980, 415] on span "ZIP" at bounding box center [974, 415] width 21 height 21
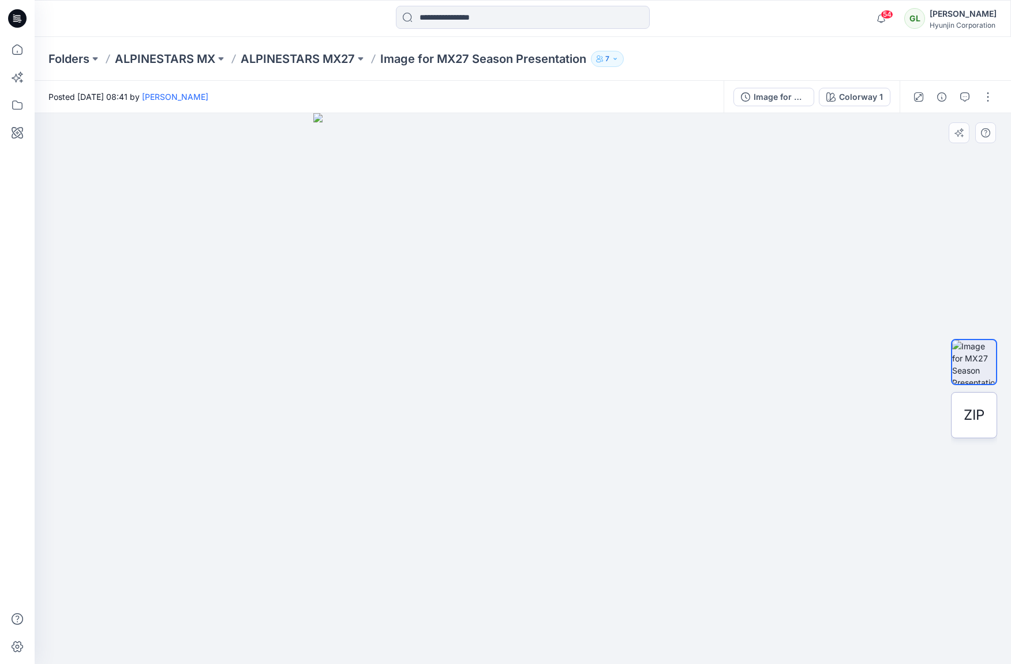
click at [980, 415] on span "ZIP" at bounding box center [974, 415] width 21 height 21
click at [976, 414] on span "ZIP" at bounding box center [974, 415] width 21 height 21
click at [973, 416] on span "ZIP" at bounding box center [974, 415] width 21 height 21
click at [882, 19] on icon "button" at bounding box center [881, 18] width 22 height 23
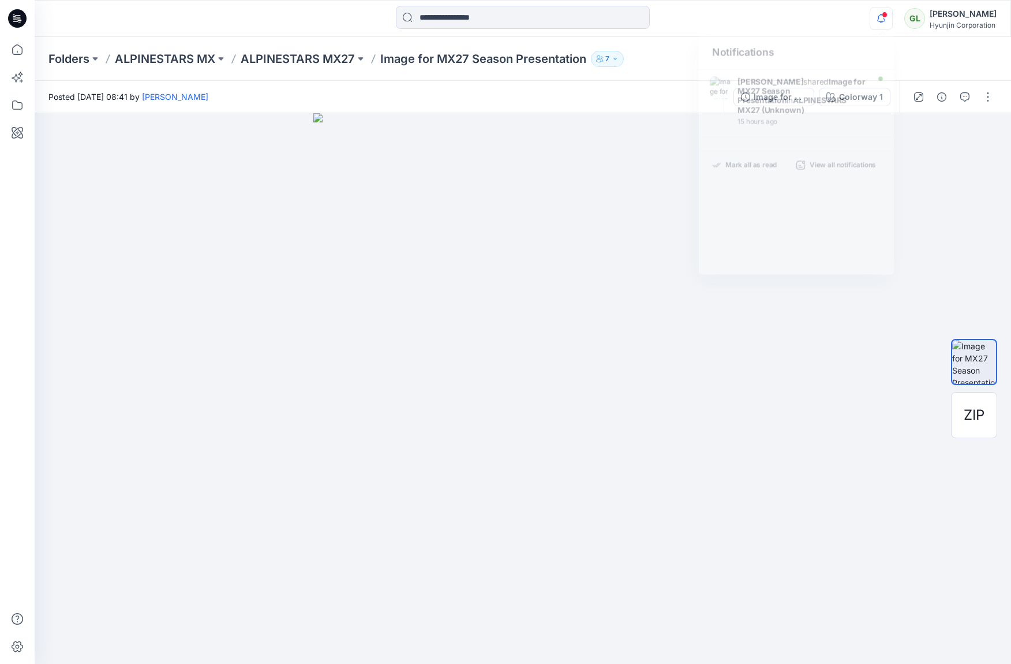
click at [887, 16] on span at bounding box center [885, 15] width 6 height 6
click at [883, 18] on icon "button" at bounding box center [881, 18] width 22 height 23
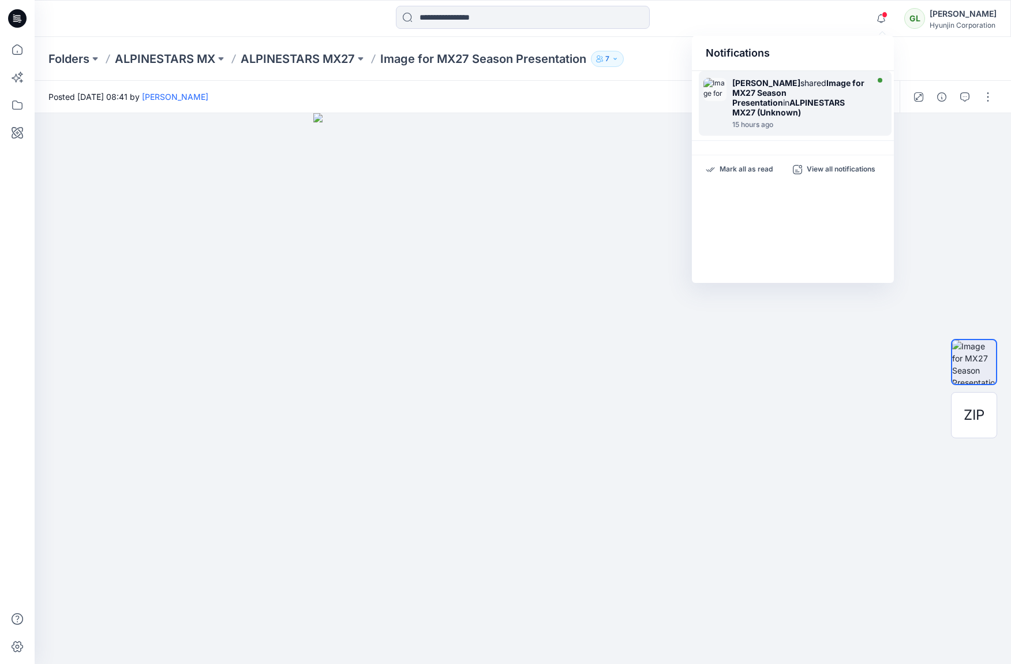
click at [758, 85] on strong "[PERSON_NAME]" at bounding box center [766, 83] width 68 height 10
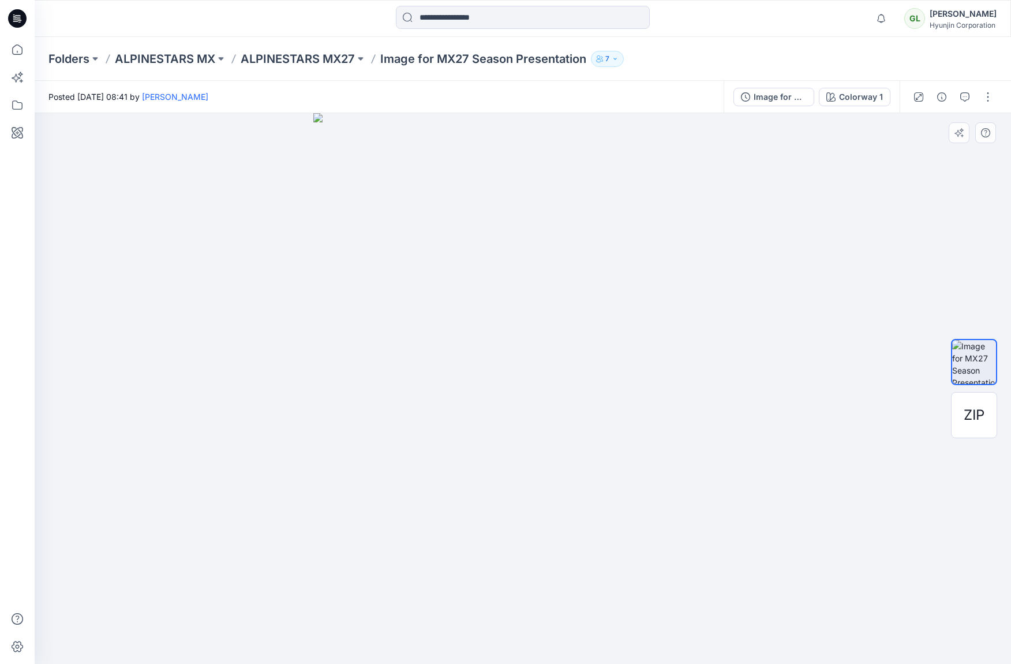
click at [971, 357] on img at bounding box center [974, 362] width 44 height 44
click at [972, 357] on img at bounding box center [974, 362] width 44 height 44
drag, startPoint x: 972, startPoint y: 357, endPoint x: 966, endPoint y: 98, distance: 259.8
click at [973, 357] on img at bounding box center [974, 362] width 44 height 44
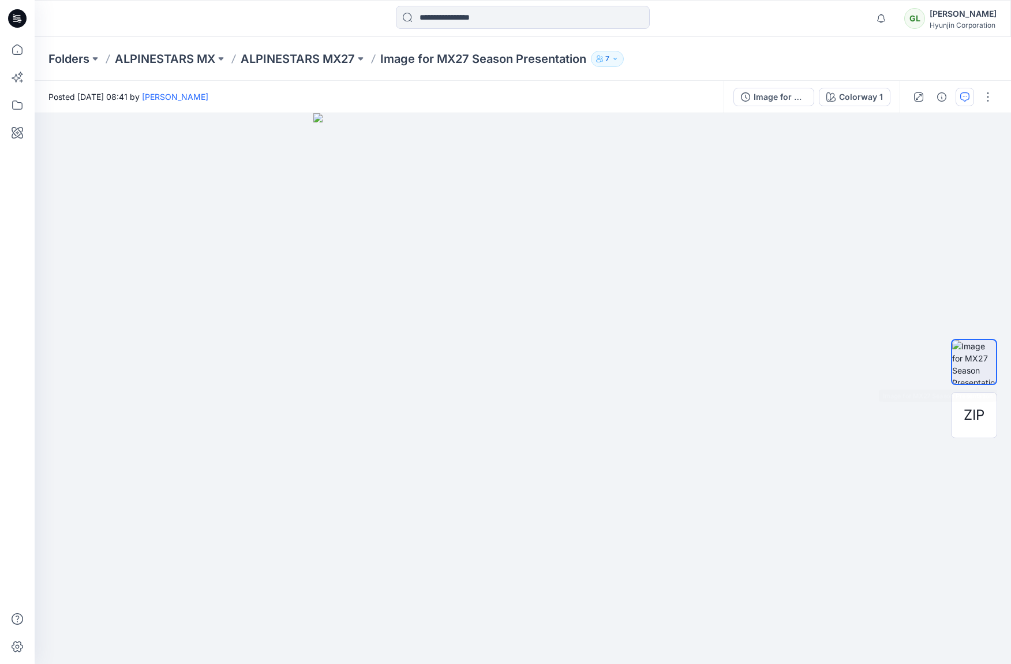
click at [973, 357] on img at bounding box center [974, 362] width 44 height 44
click at [966, 98] on icon "button" at bounding box center [964, 96] width 9 height 9
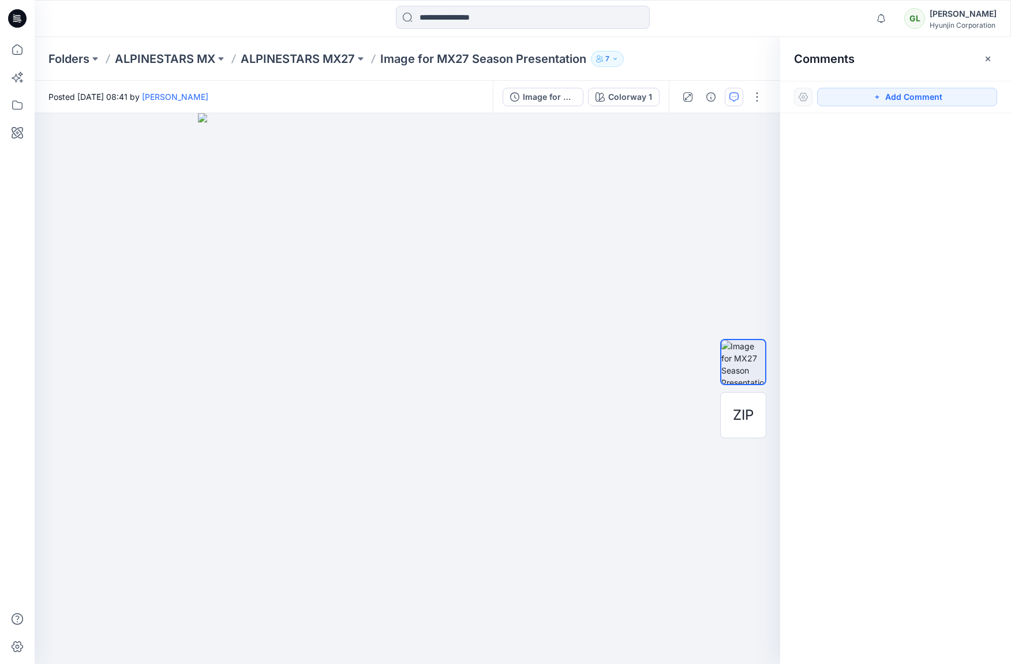
click at [956, 19] on div "[PERSON_NAME]" at bounding box center [963, 14] width 67 height 14
click at [957, 21] on div "Hyunjin Corporation" at bounding box center [963, 25] width 67 height 9
click at [992, 58] on icon "button" at bounding box center [987, 58] width 9 height 9
